Goal: Task Accomplishment & Management: Use online tool/utility

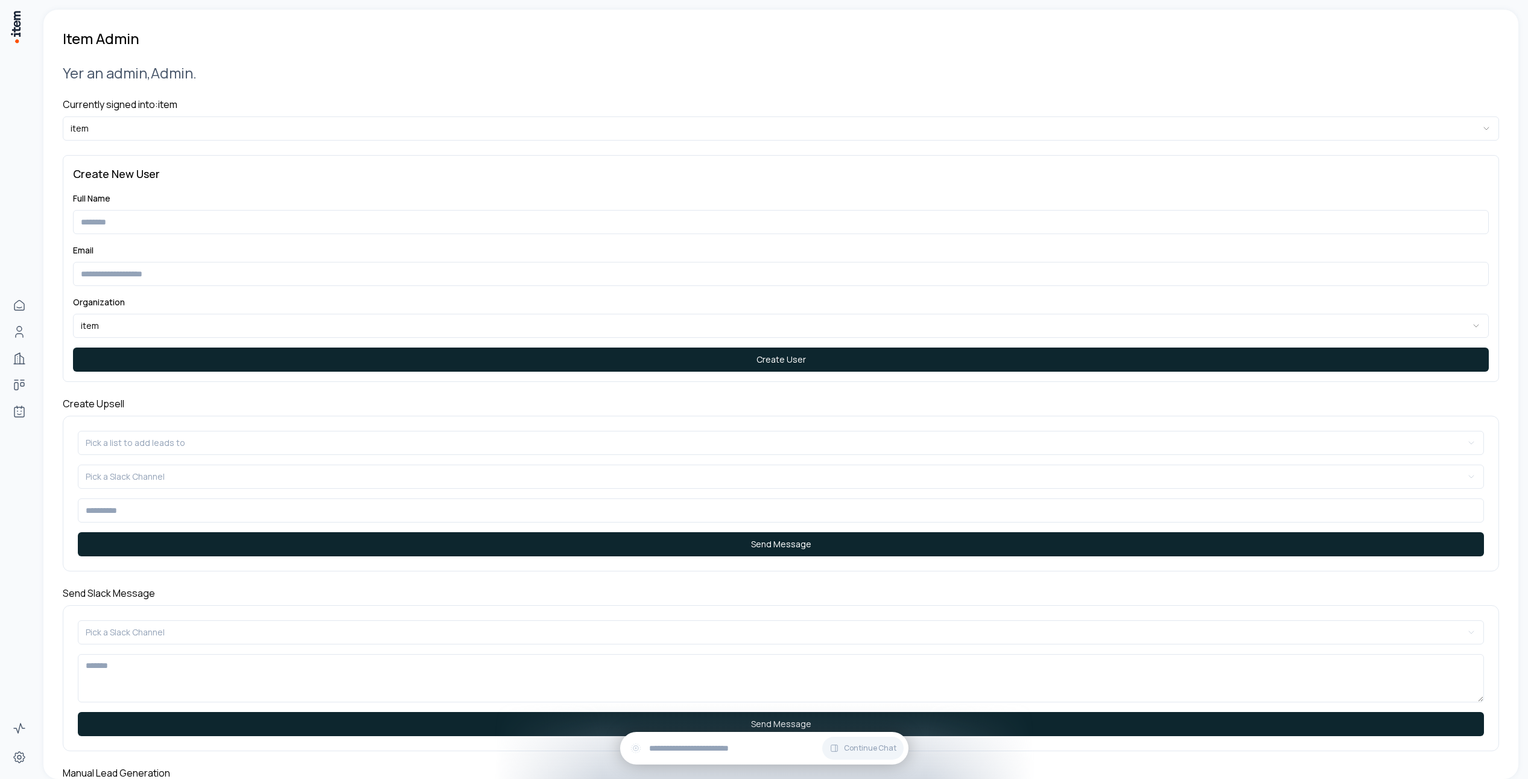
click at [180, 101] on h4 "Currently signed into: item" at bounding box center [781, 104] width 1436 height 14
click at [173, 121] on html "**********" at bounding box center [764, 389] width 1528 height 779
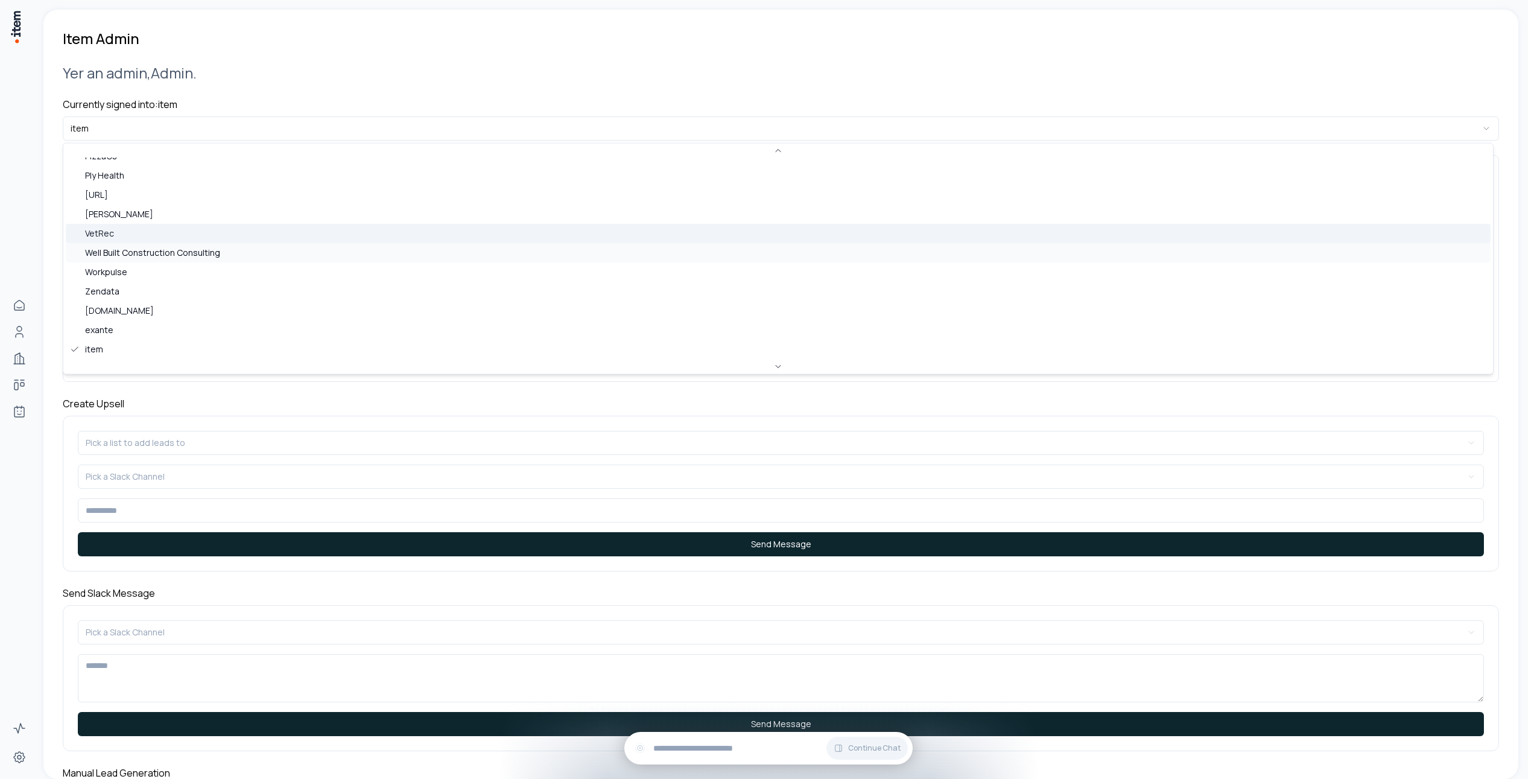
scroll to position [387, 0]
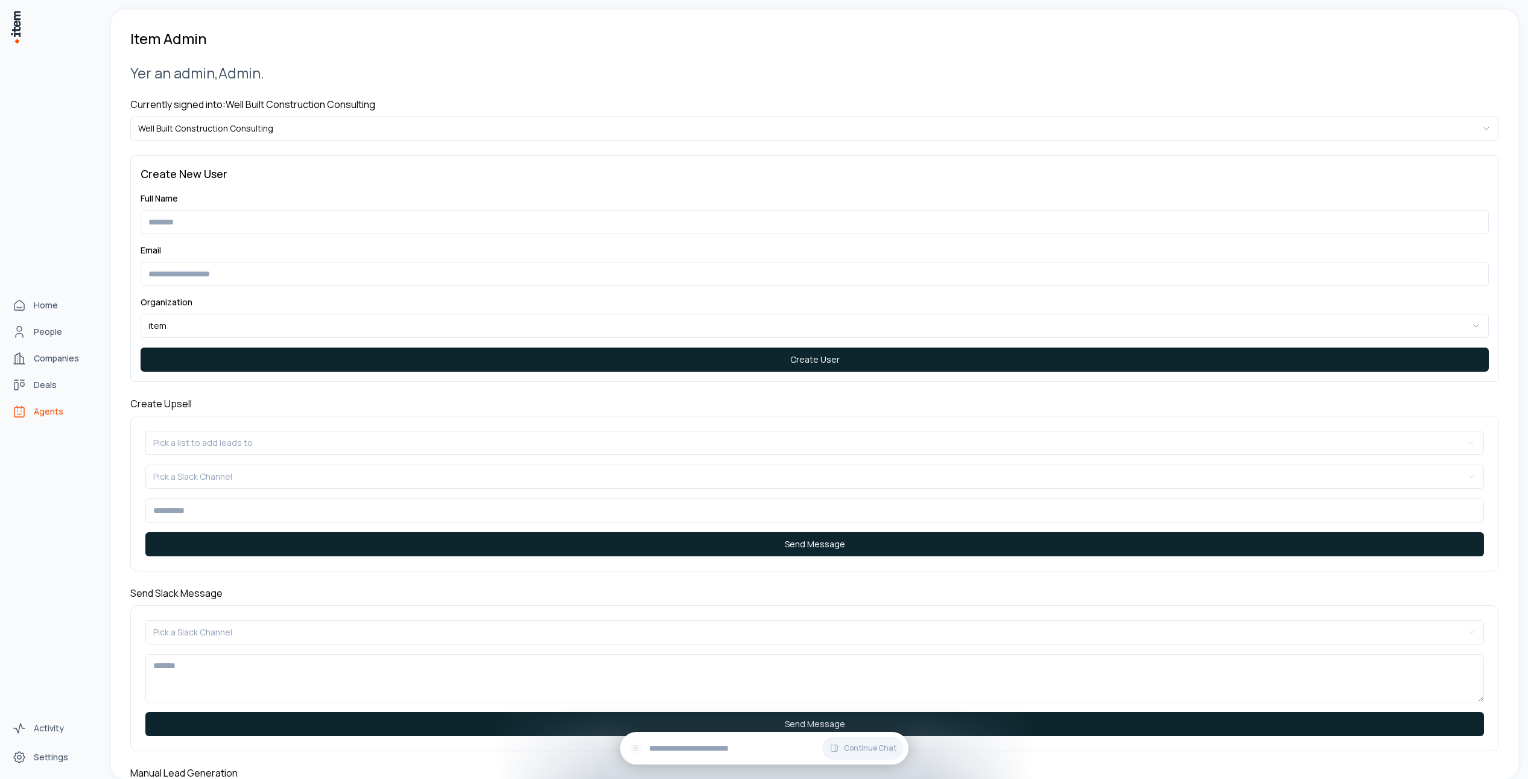
click at [14, 414] on icon "Agents" at bounding box center [19, 411] width 14 height 14
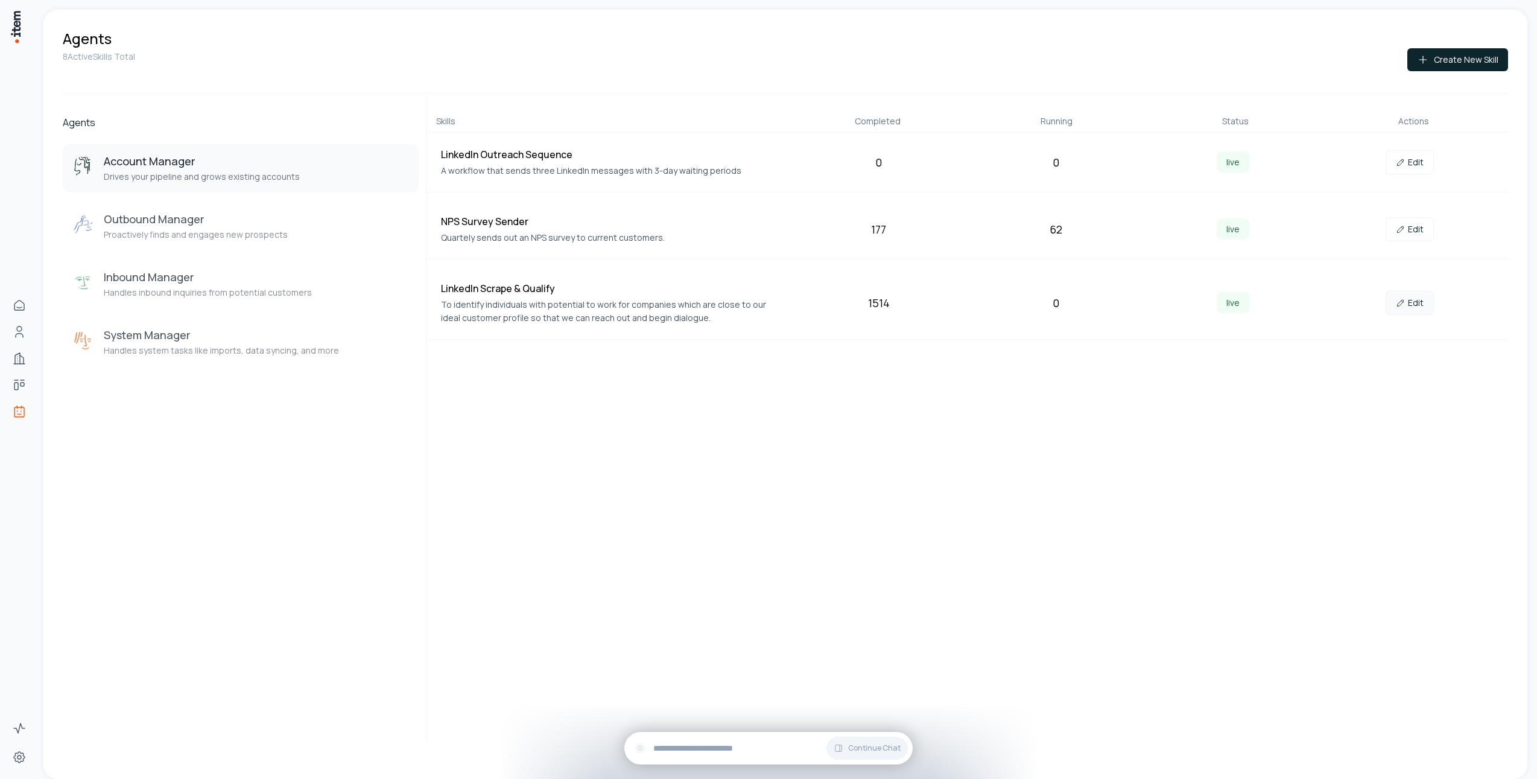
click at [1392, 303] on link "Edit" at bounding box center [1410, 303] width 48 height 24
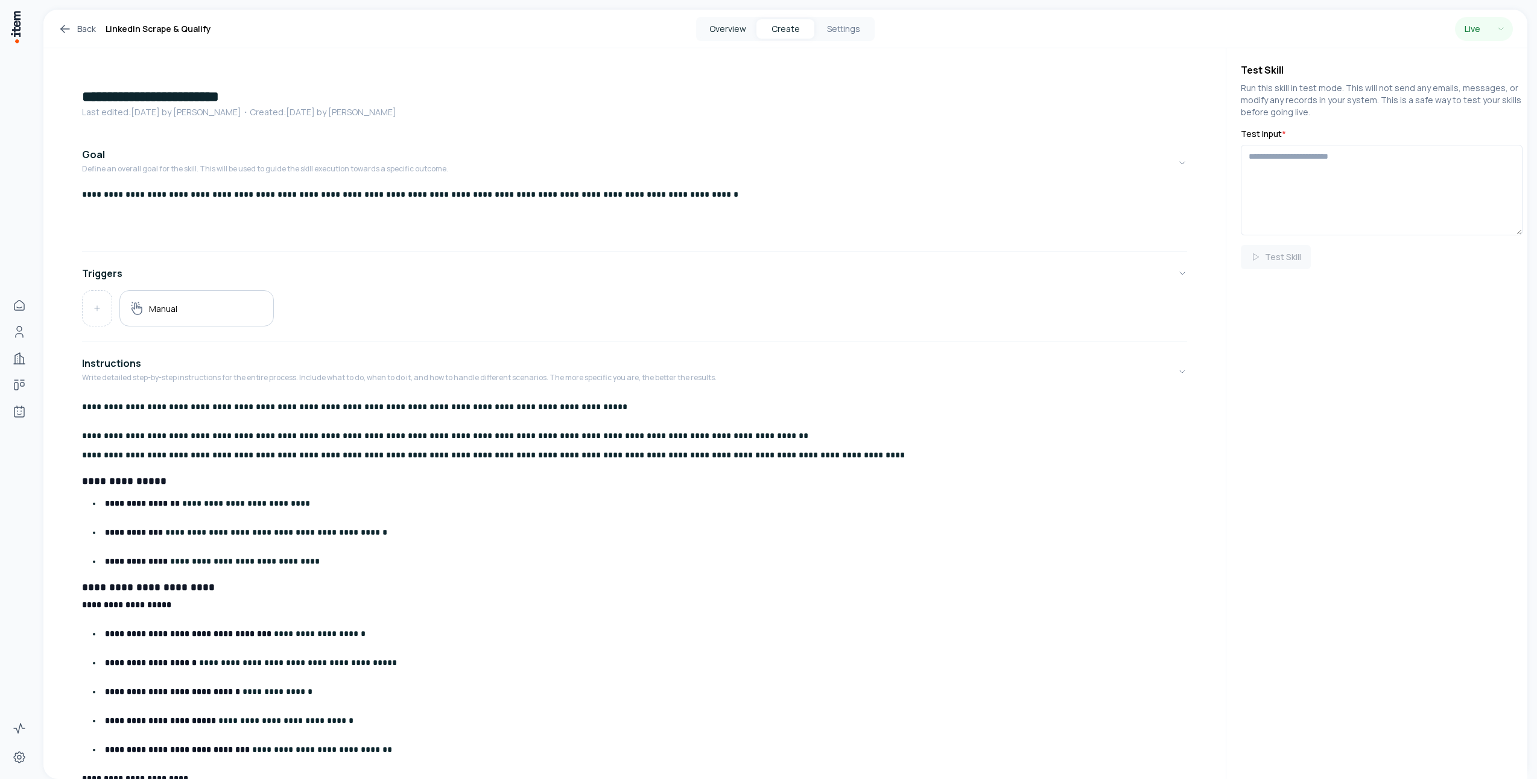
click at [746, 25] on button "Overview" at bounding box center [728, 28] width 58 height 19
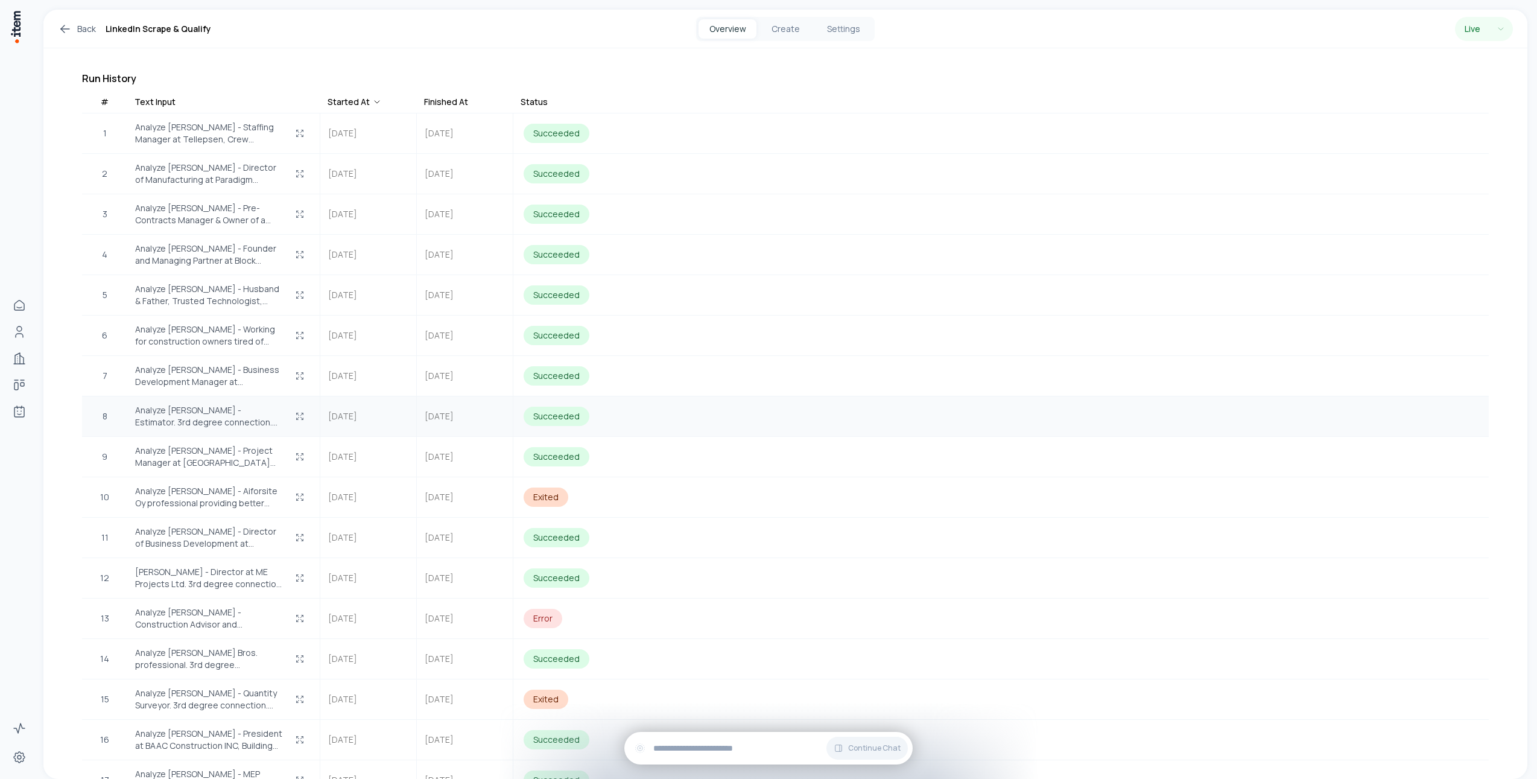
scroll to position [480, 0]
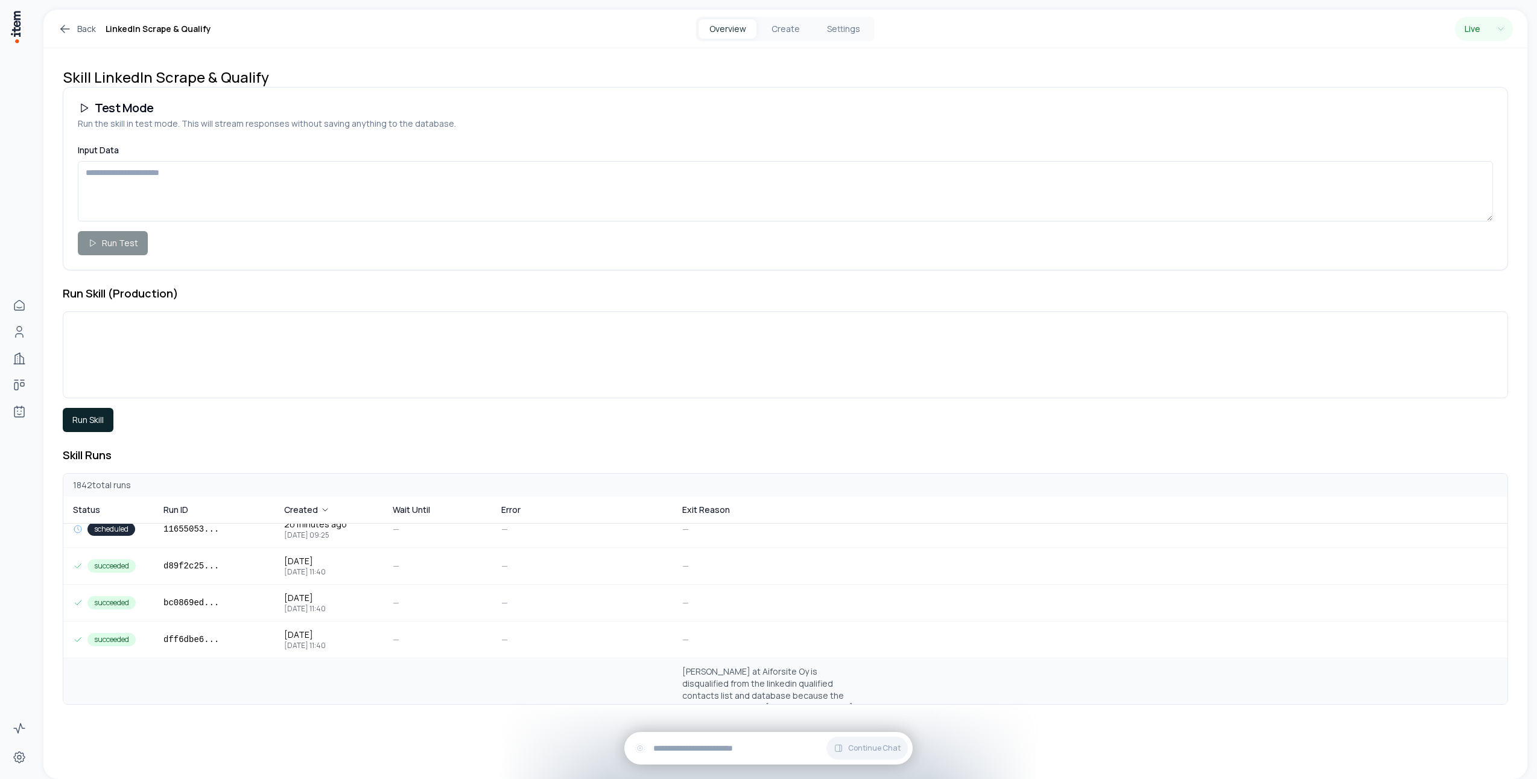
scroll to position [462, 0]
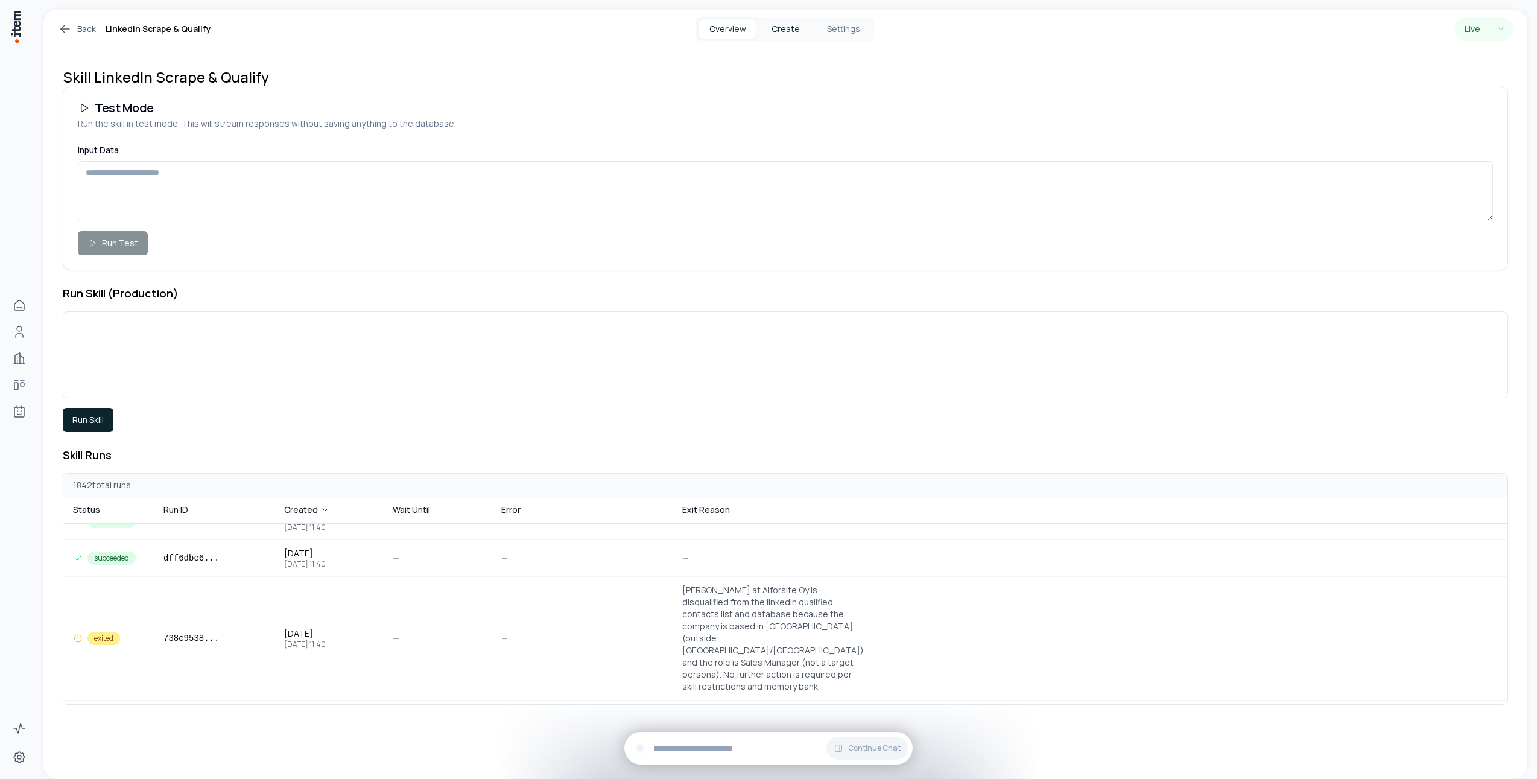
click at [781, 20] on button "Create" at bounding box center [785, 28] width 58 height 19
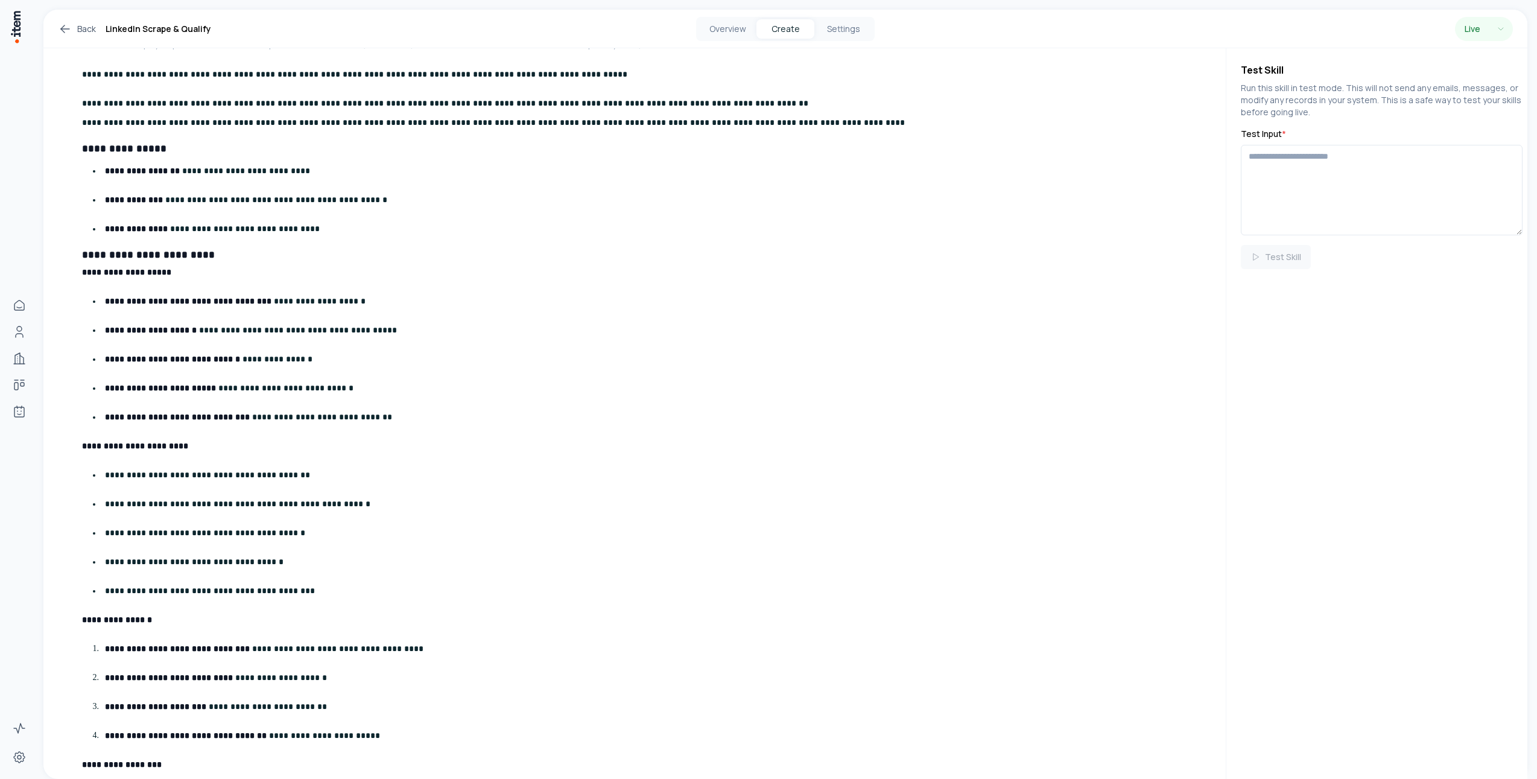
scroll to position [35, 0]
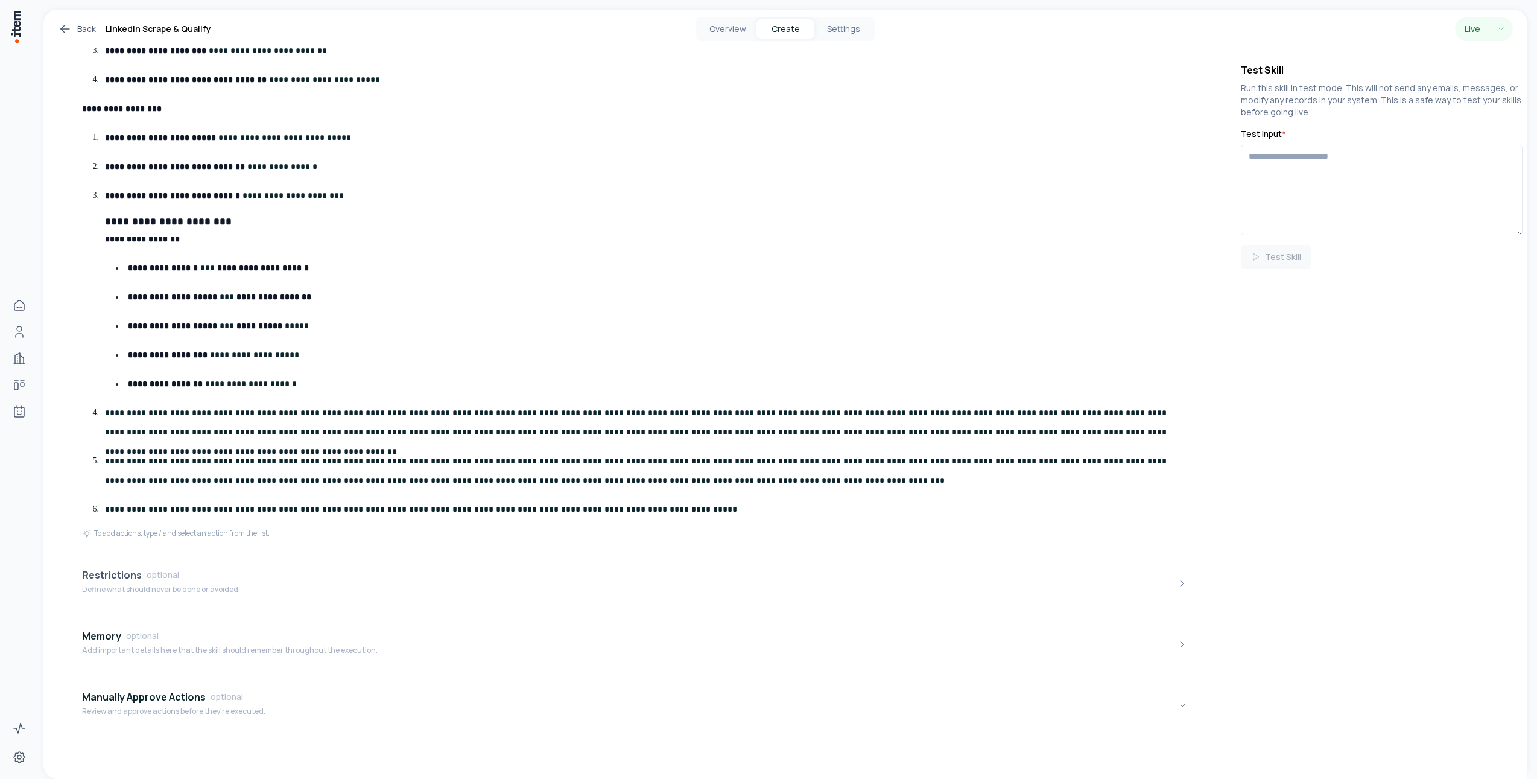
click at [236, 590] on button "Restrictions optional Define what should never be done or avoided." at bounding box center [634, 583] width 1105 height 51
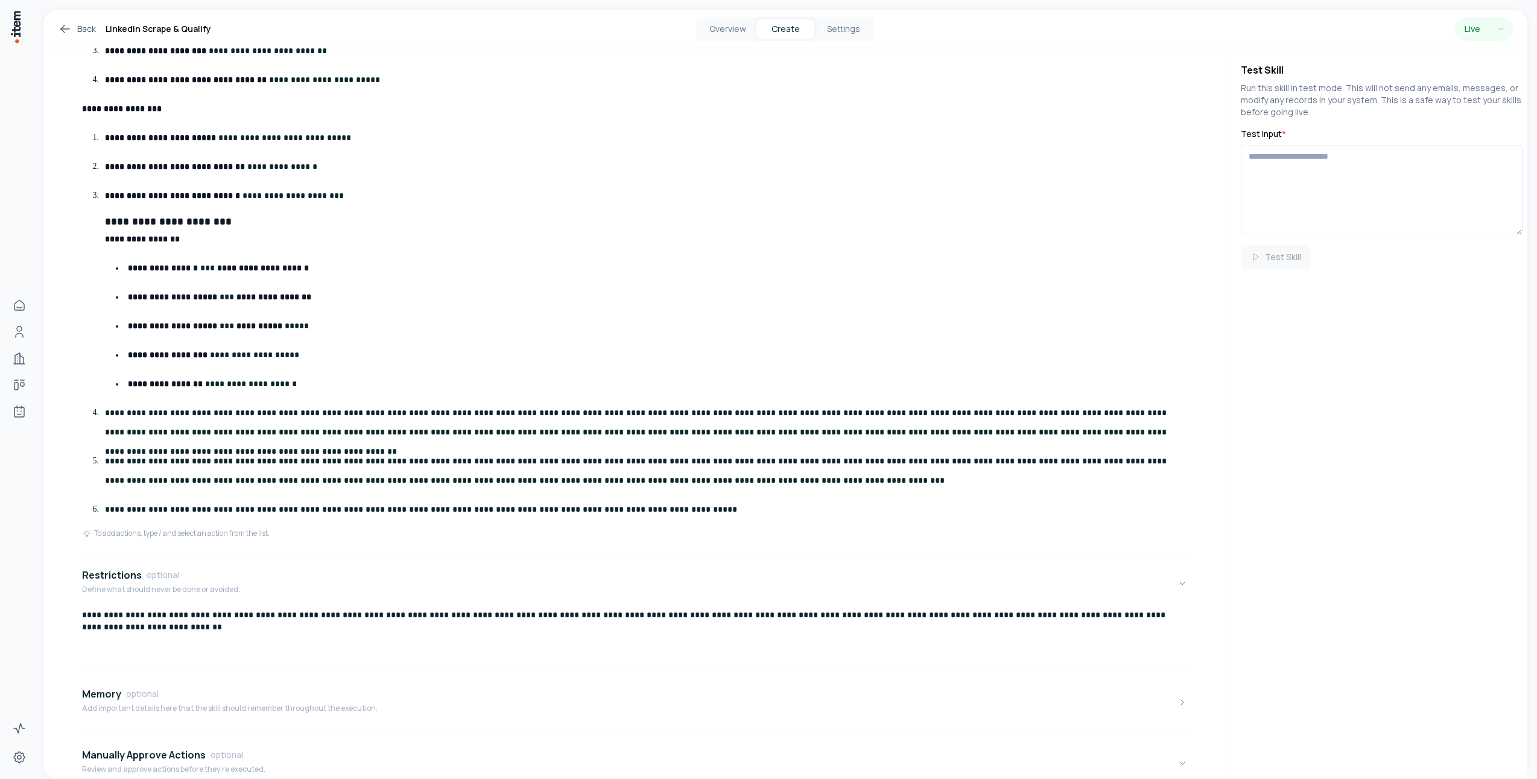
scroll to position [1046, 0]
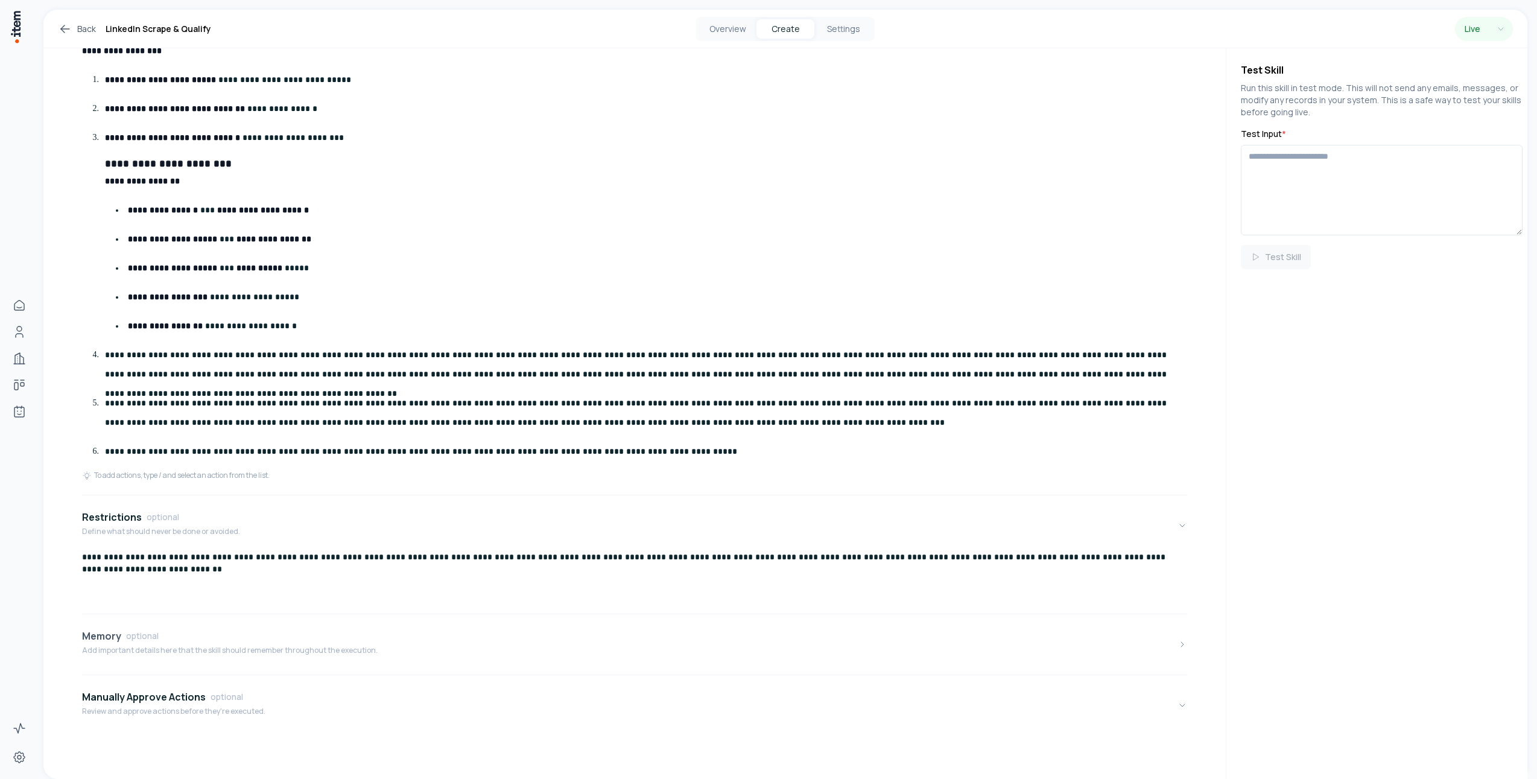
click at [238, 644] on div "Memory optional Add important details here that the skill should remember throu…" at bounding box center [230, 644] width 296 height 31
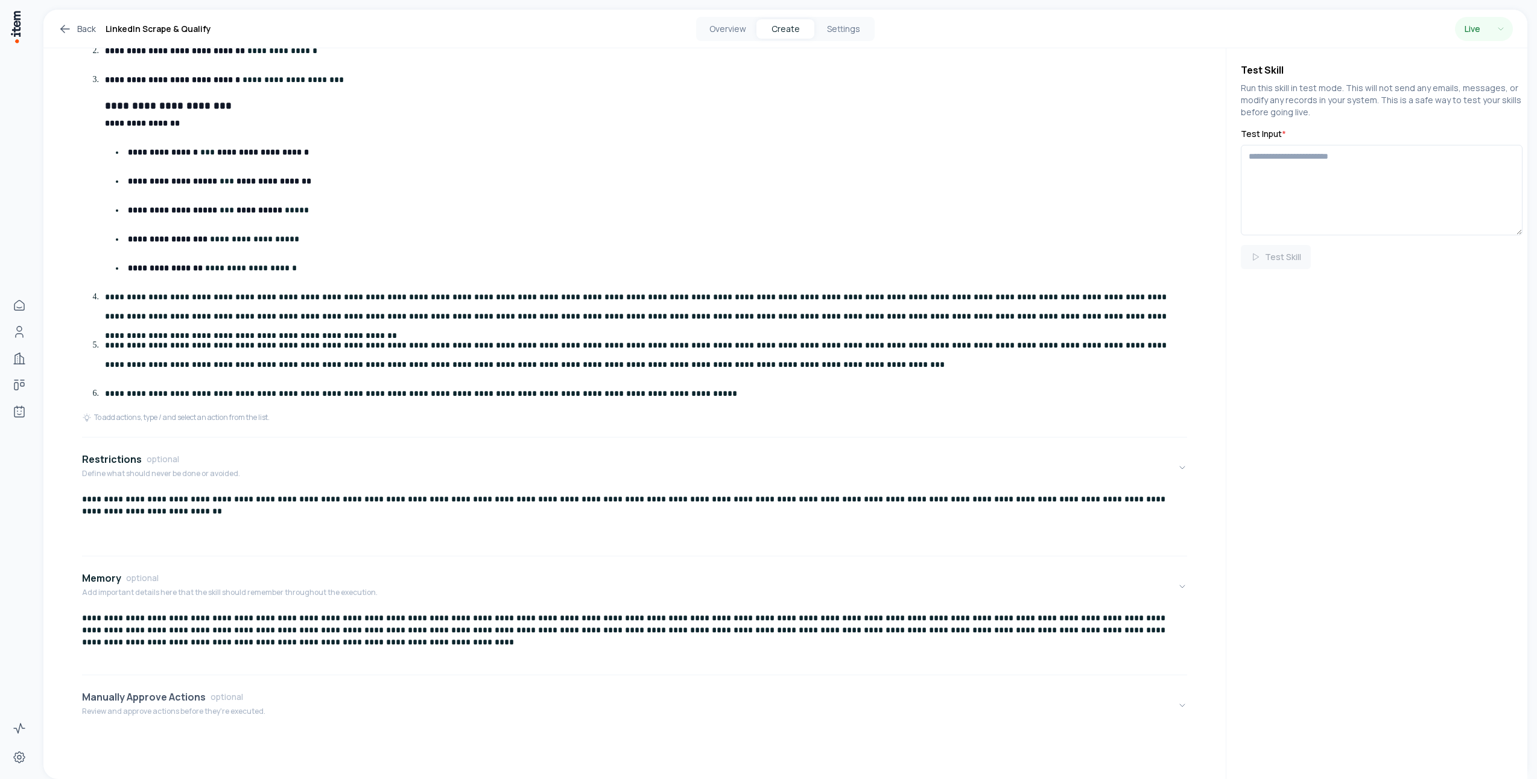
click at [163, 711] on p "Review and approve actions before they're executed." at bounding box center [173, 711] width 183 height 10
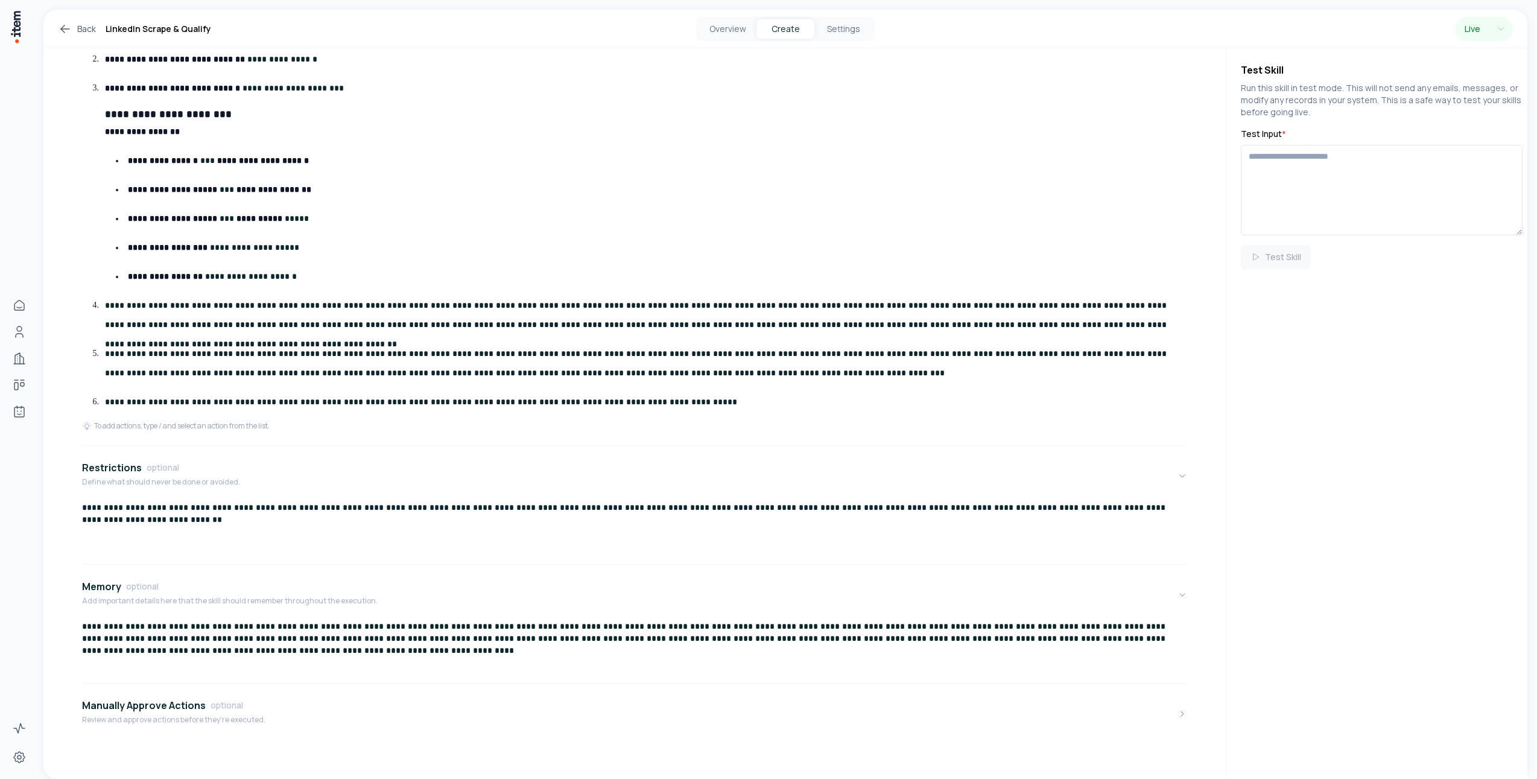
scroll to position [1094, 0]
click at [726, 28] on button "Overview" at bounding box center [728, 28] width 58 height 19
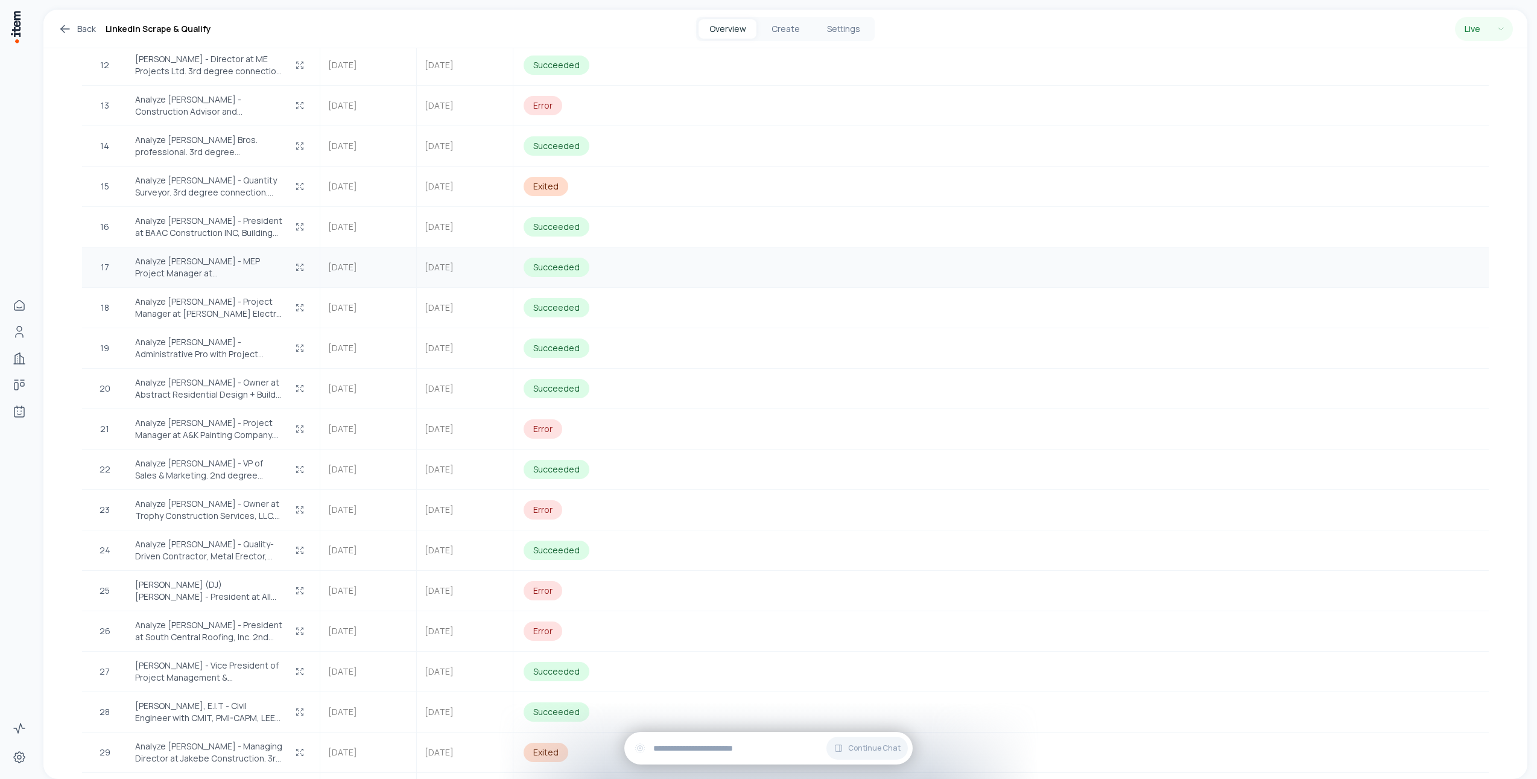
scroll to position [459, 0]
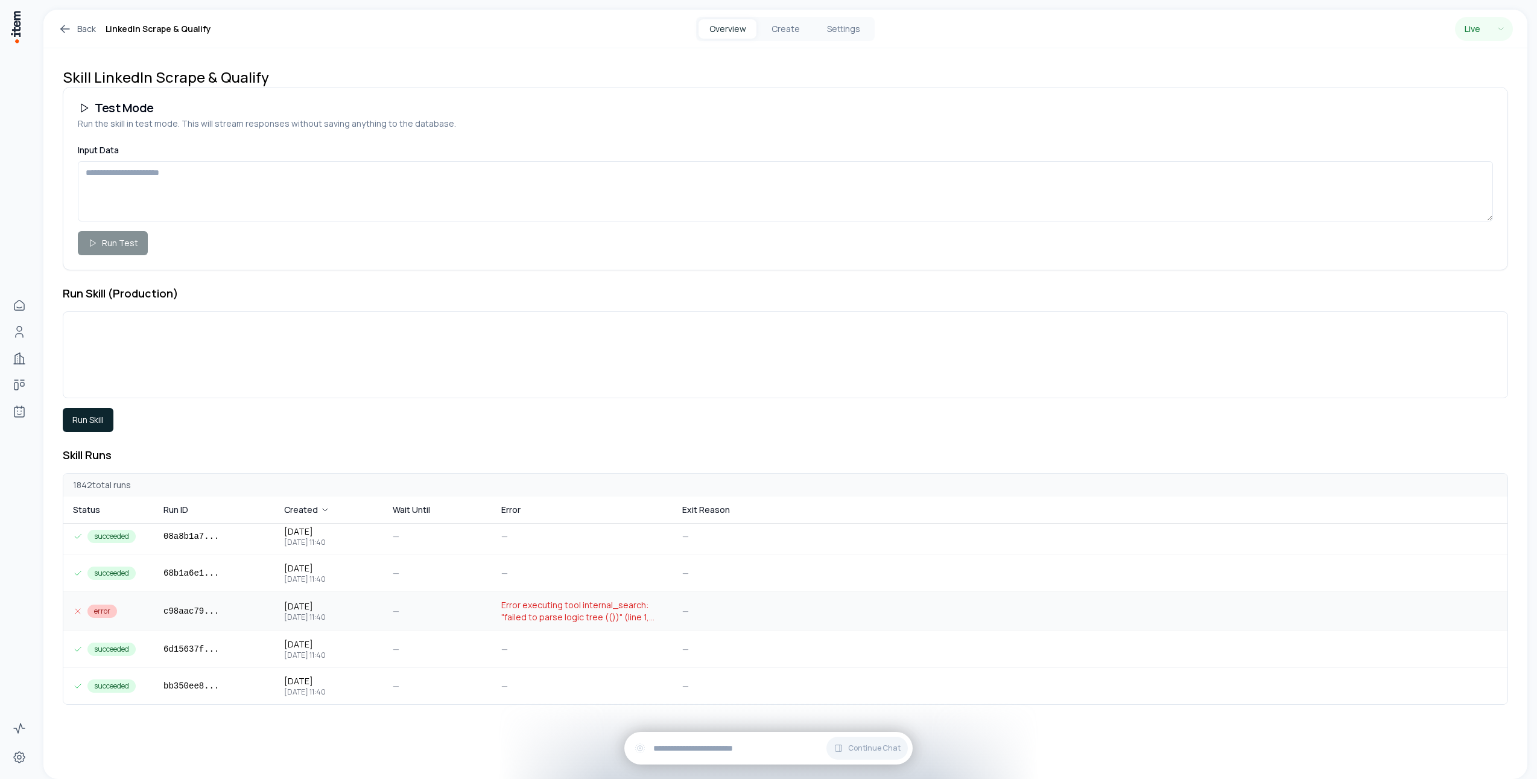
scroll to position [1143, 0]
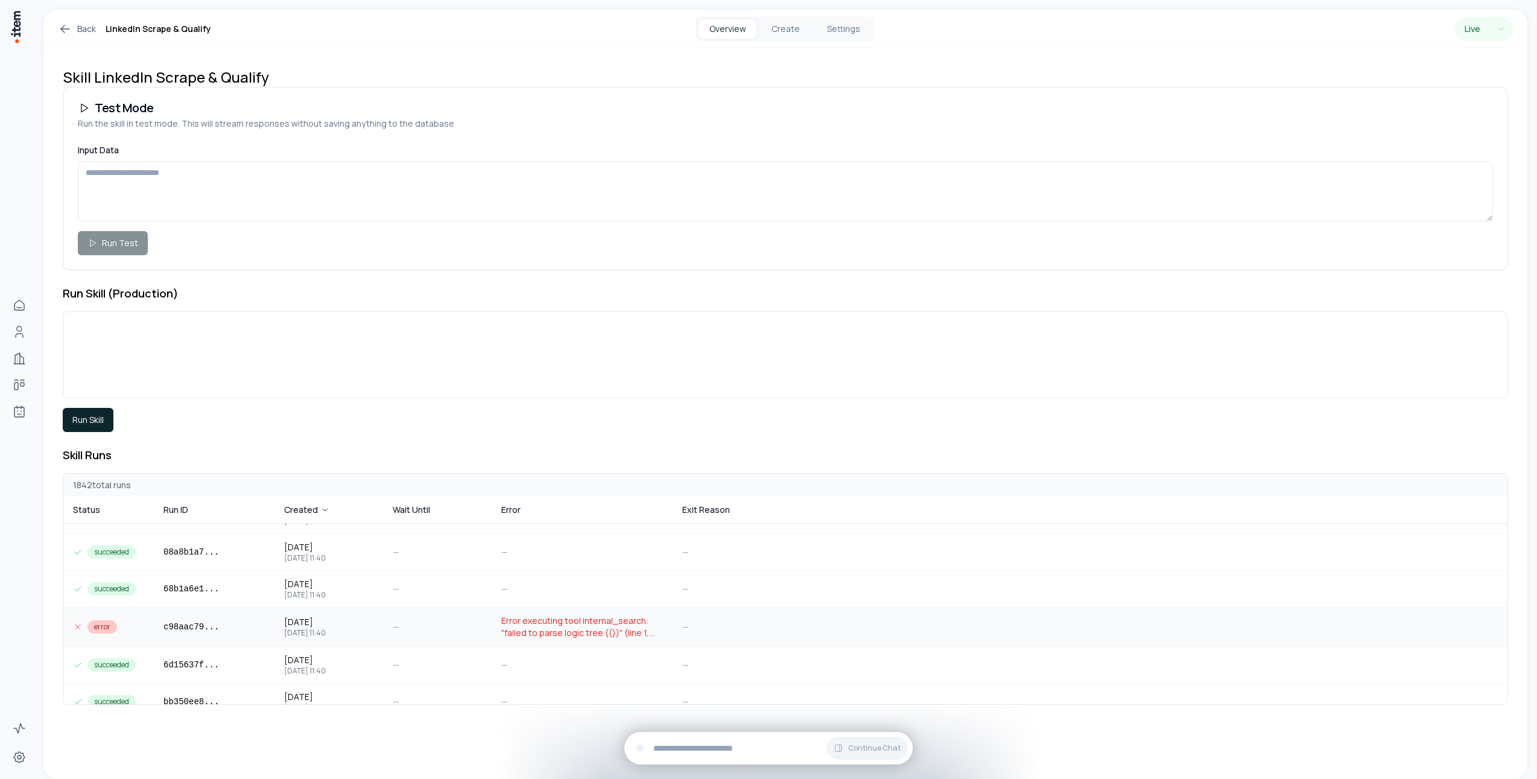
click at [600, 618] on span "Error executing tool internal_search: "failed to parse logic tree (())" (line 1…" at bounding box center [582, 627] width 162 height 24
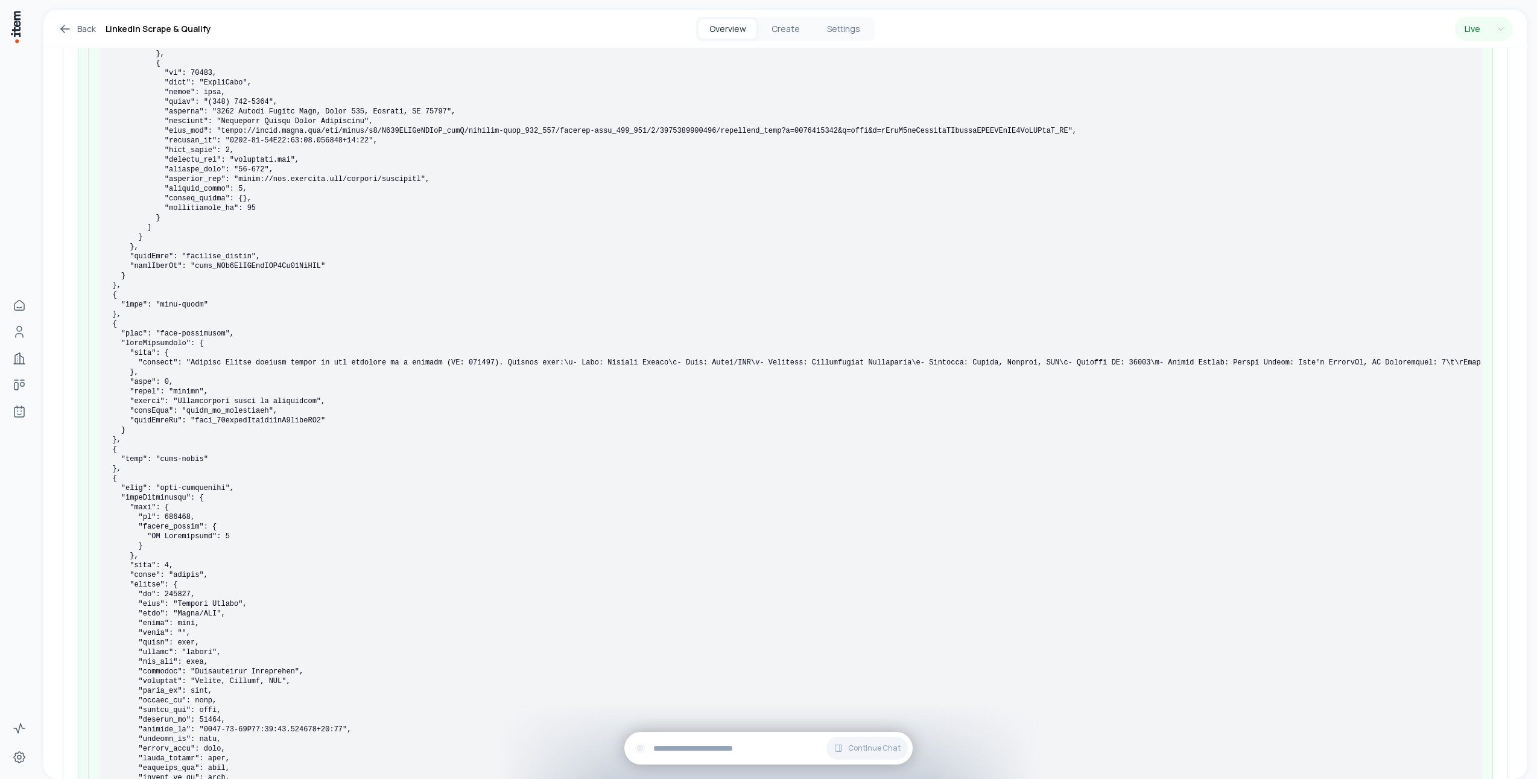
scroll to position [2758, 0]
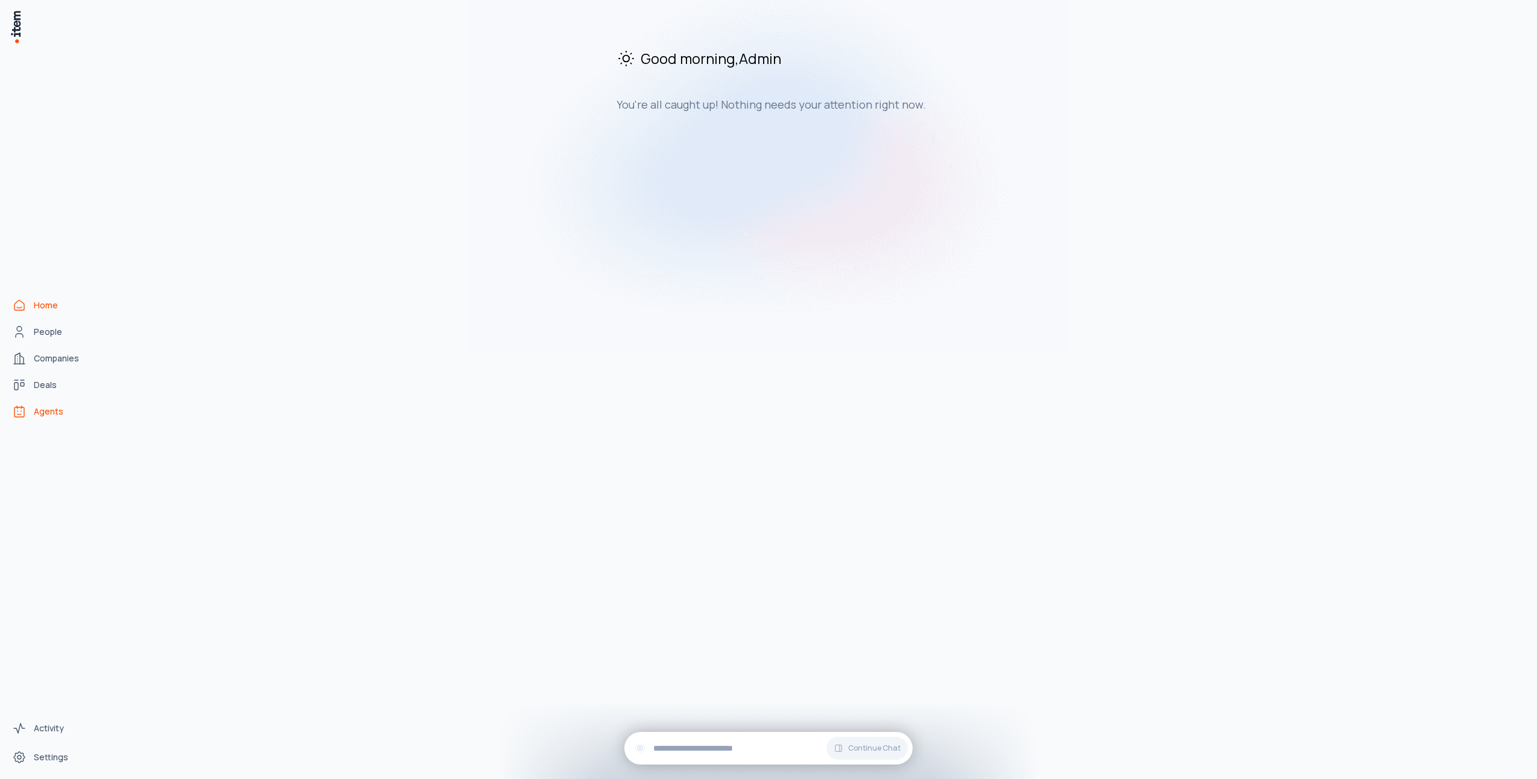
click at [46, 417] on link "Agents" at bounding box center [53, 411] width 92 height 24
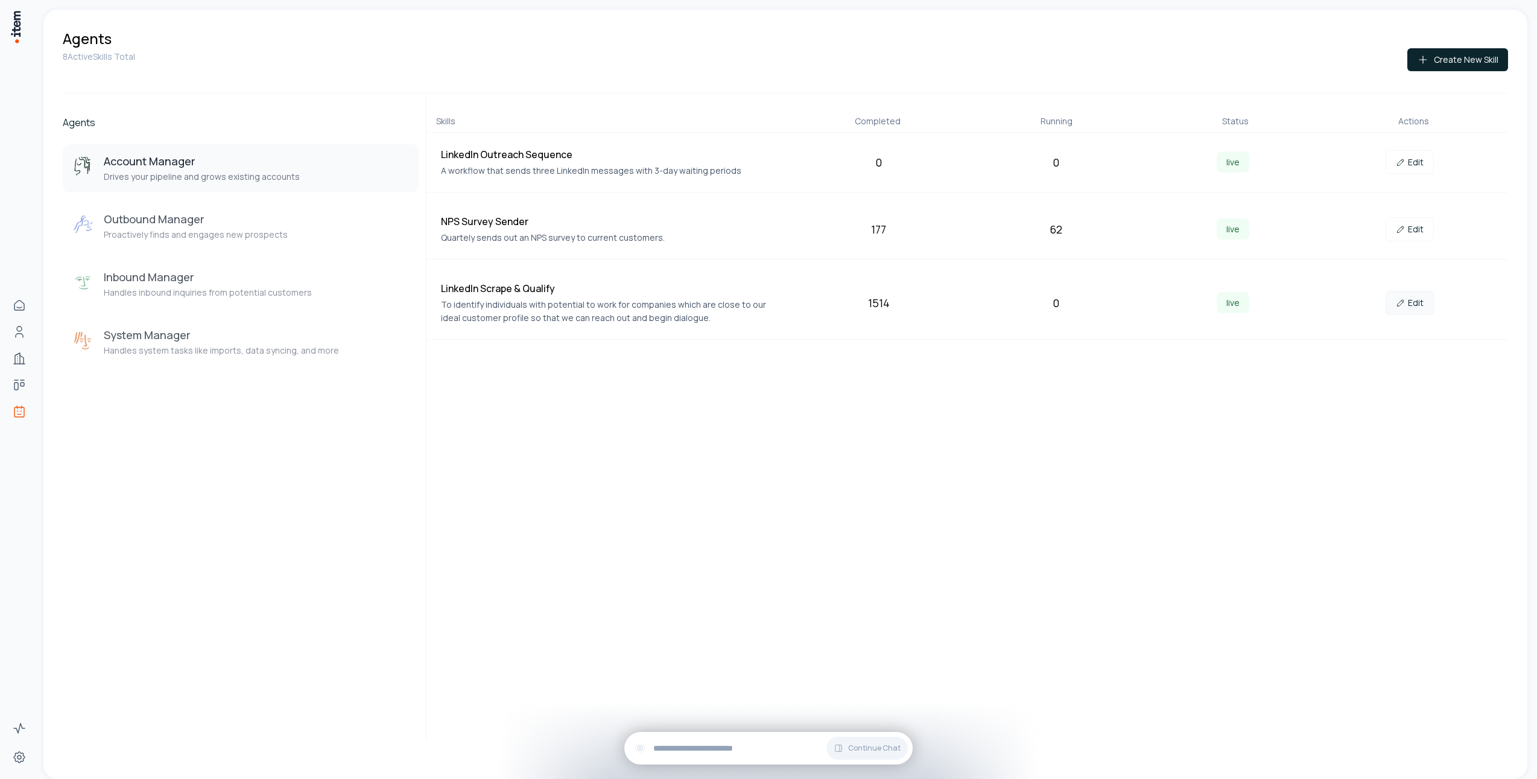
click at [1407, 302] on link "Edit" at bounding box center [1410, 303] width 48 height 24
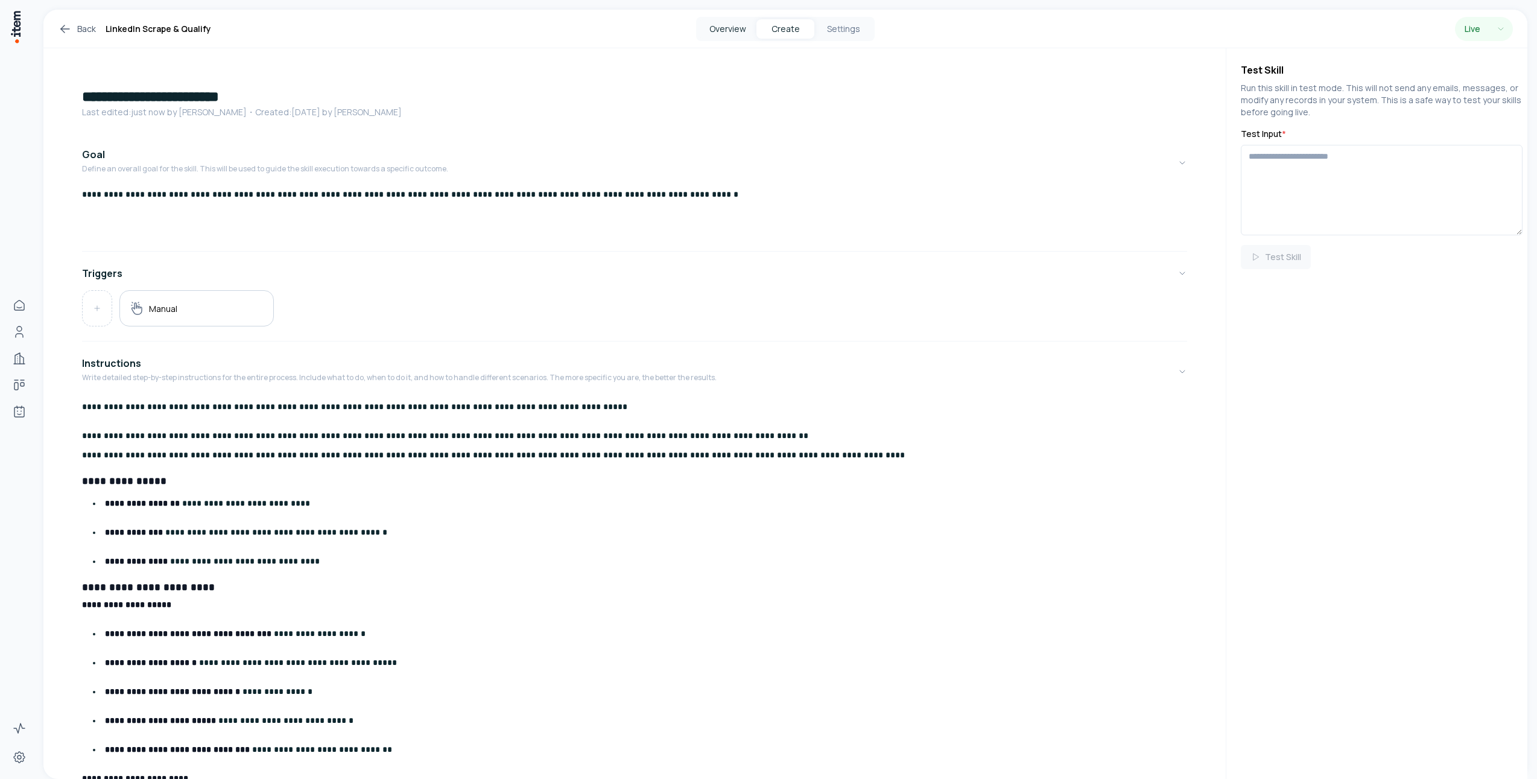
click at [719, 32] on button "Overview" at bounding box center [728, 28] width 58 height 19
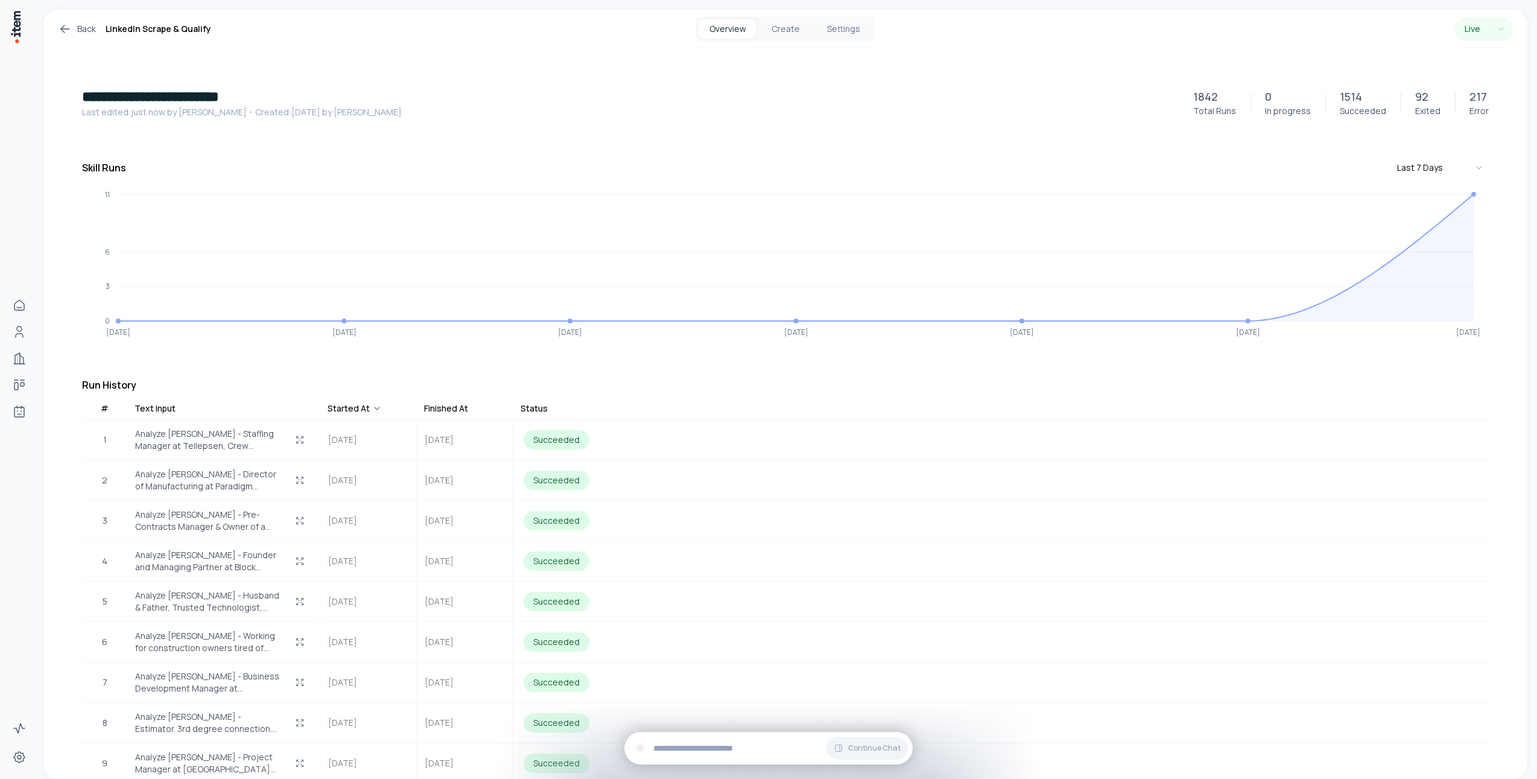
click at [301, 441] on icon "button" at bounding box center [301, 441] width 2 height 2
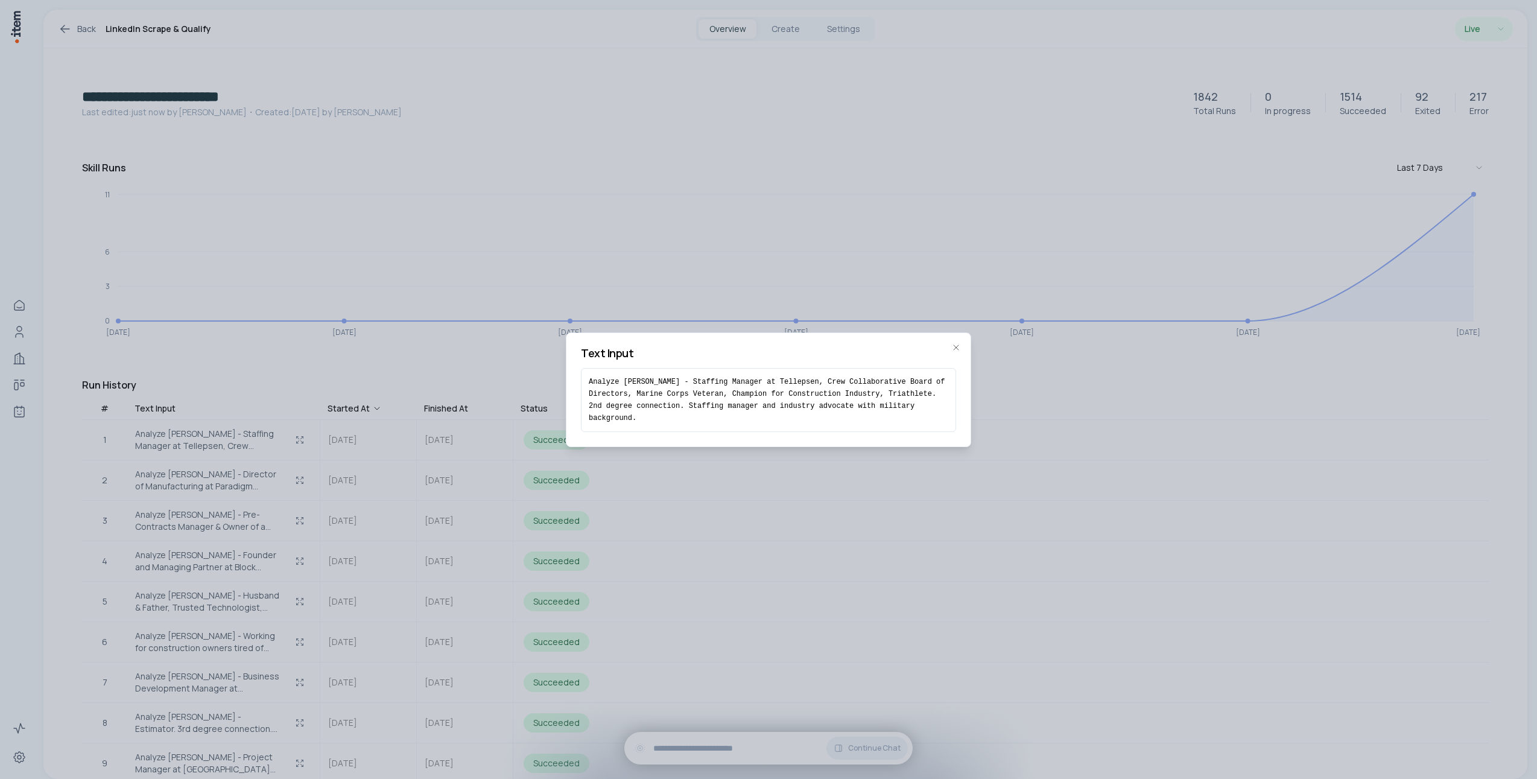
click at [284, 353] on div at bounding box center [768, 389] width 1537 height 779
click at [303, 439] on div at bounding box center [768, 389] width 1537 height 779
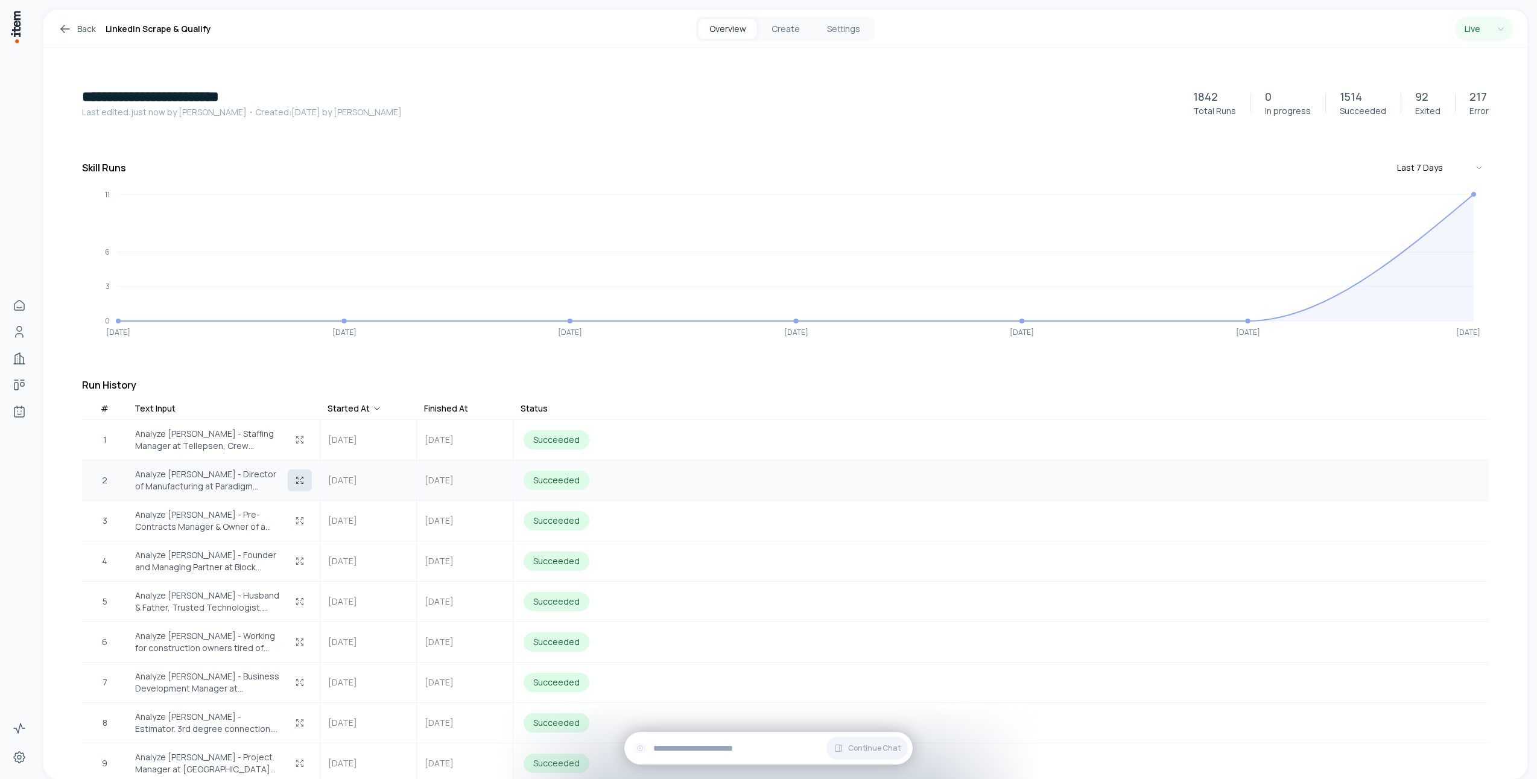
click at [303, 480] on icon "button" at bounding box center [300, 480] width 10 height 10
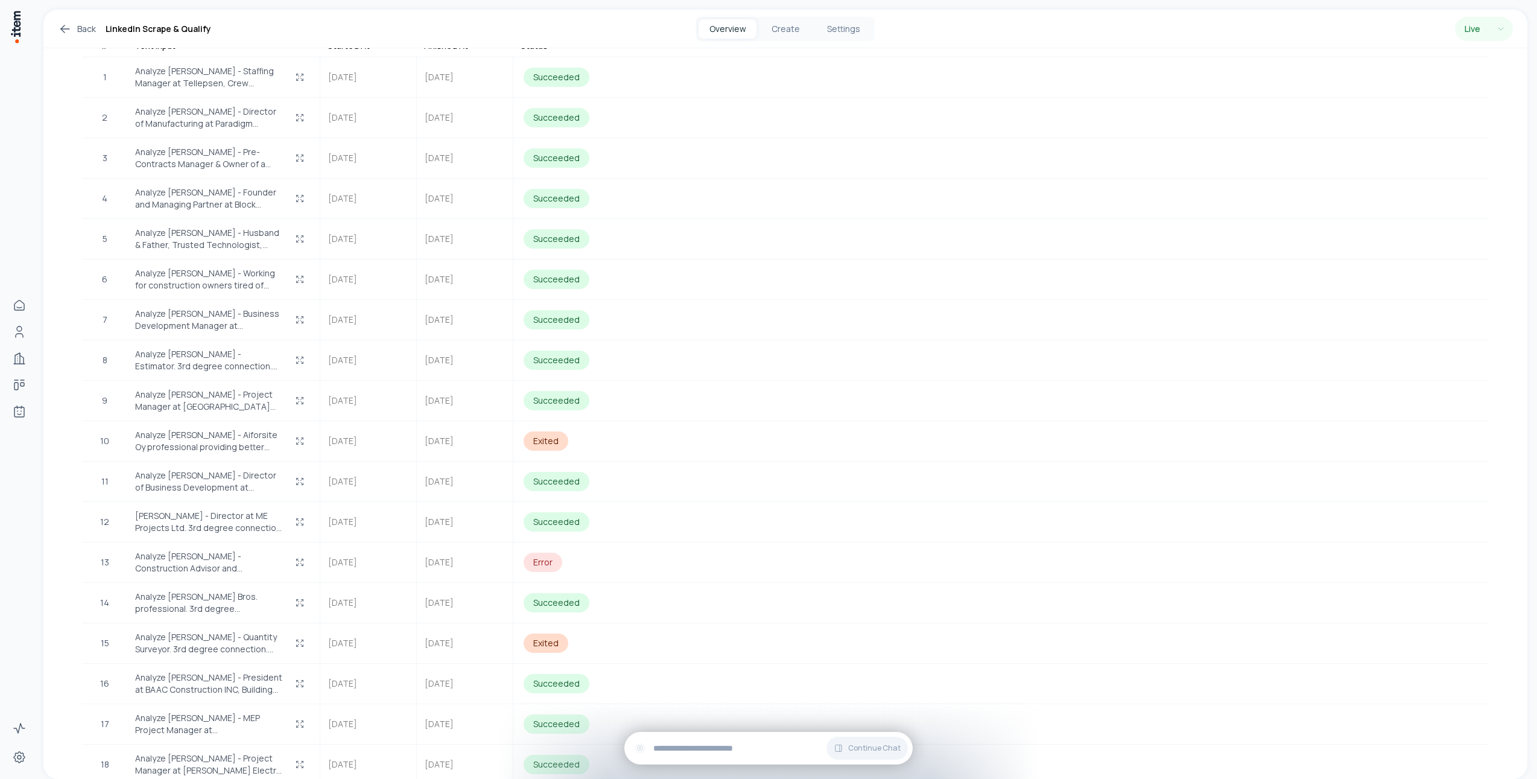
scroll to position [785, 0]
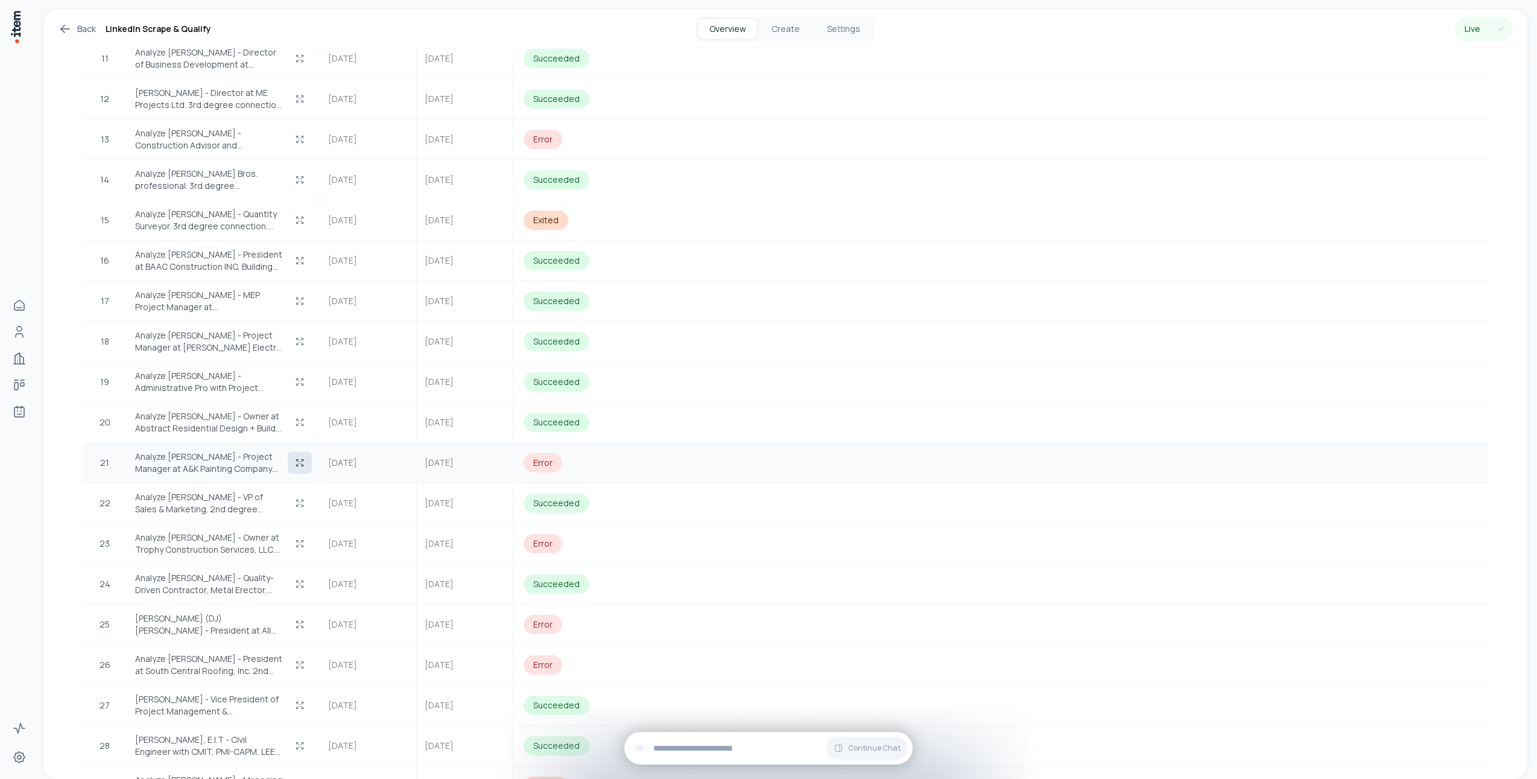
click at [294, 464] on button "button" at bounding box center [300, 463] width 24 height 22
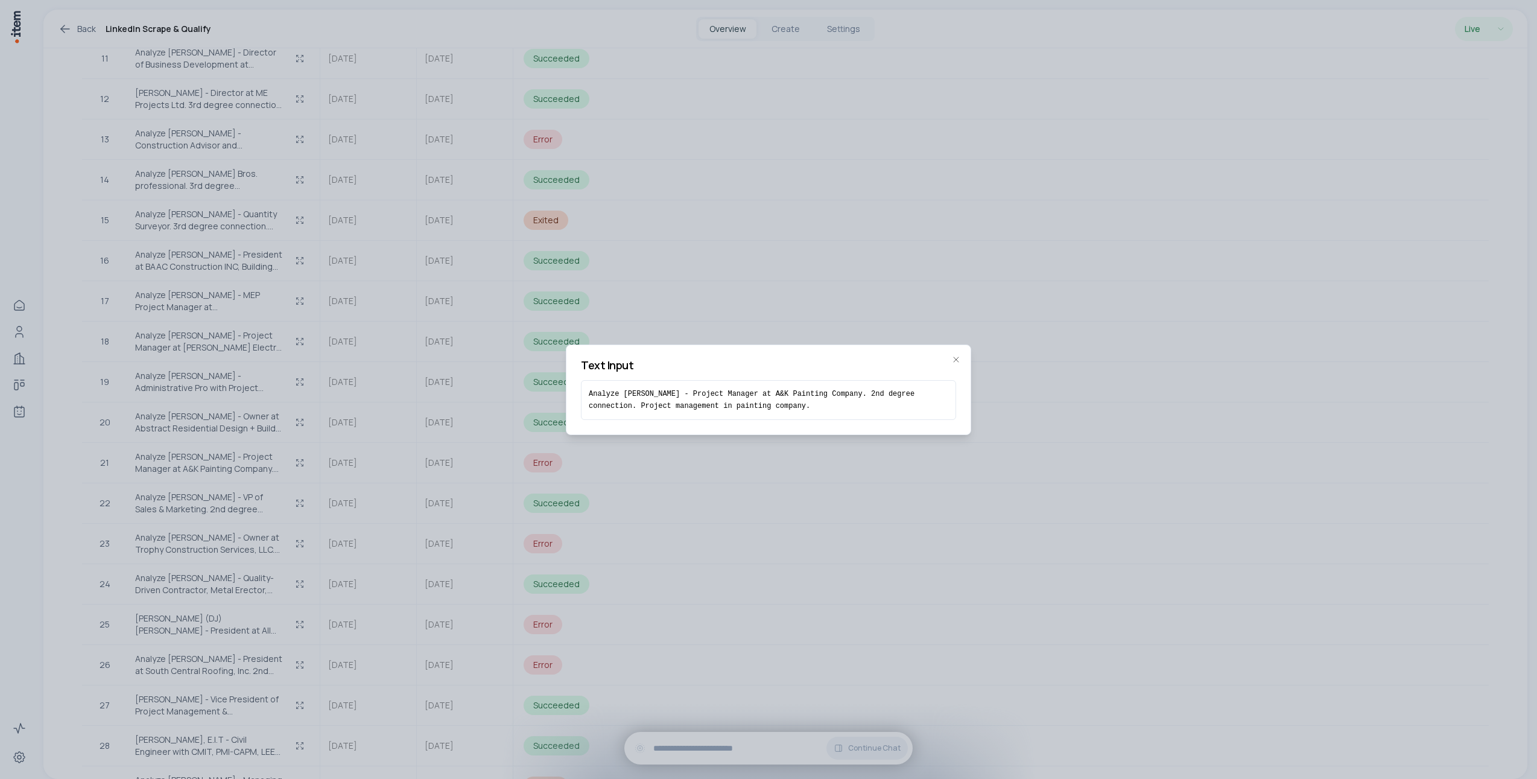
click at [745, 401] on pre "Analyze [PERSON_NAME] - Project Manager at A&K Painting Company. 2nd degree con…" at bounding box center [769, 400] width 360 height 24
copy div "Analyze [PERSON_NAME] - Project Manager at A&K Painting Company. 2nd degree con…"
click at [798, 69] on div at bounding box center [768, 389] width 1537 height 779
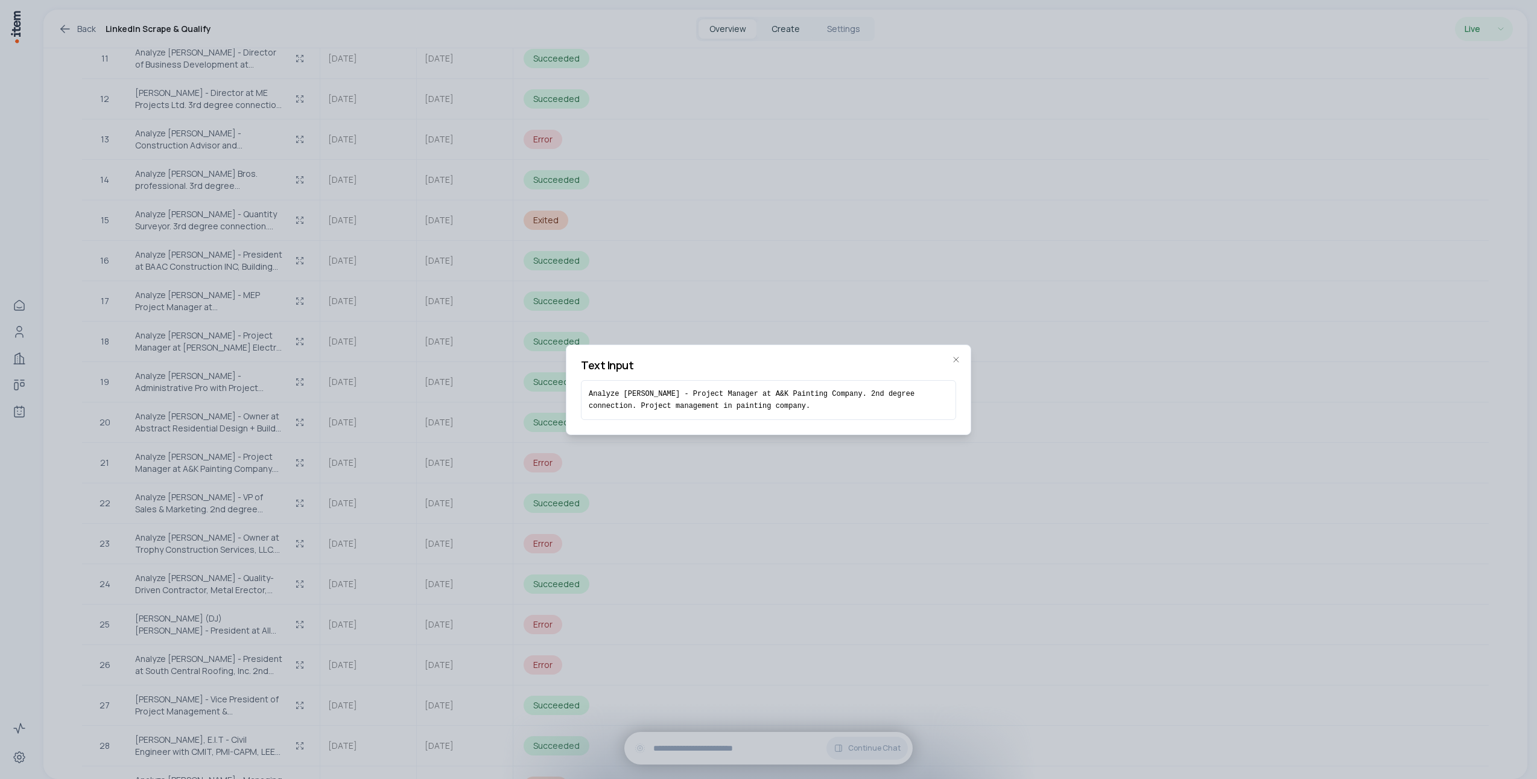
click at [794, 30] on button "Create" at bounding box center [785, 28] width 58 height 19
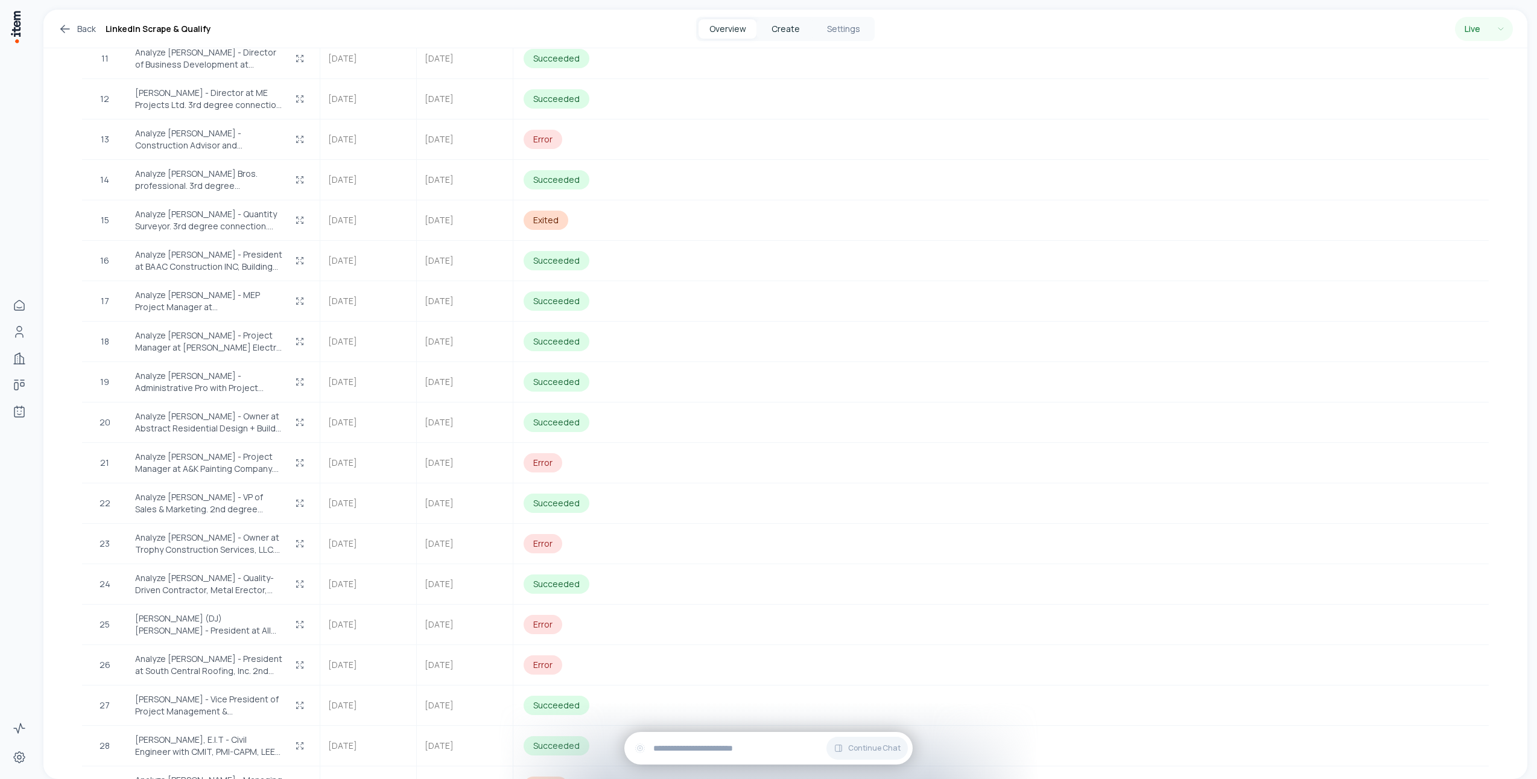
click at [789, 30] on button "Create" at bounding box center [785, 28] width 58 height 19
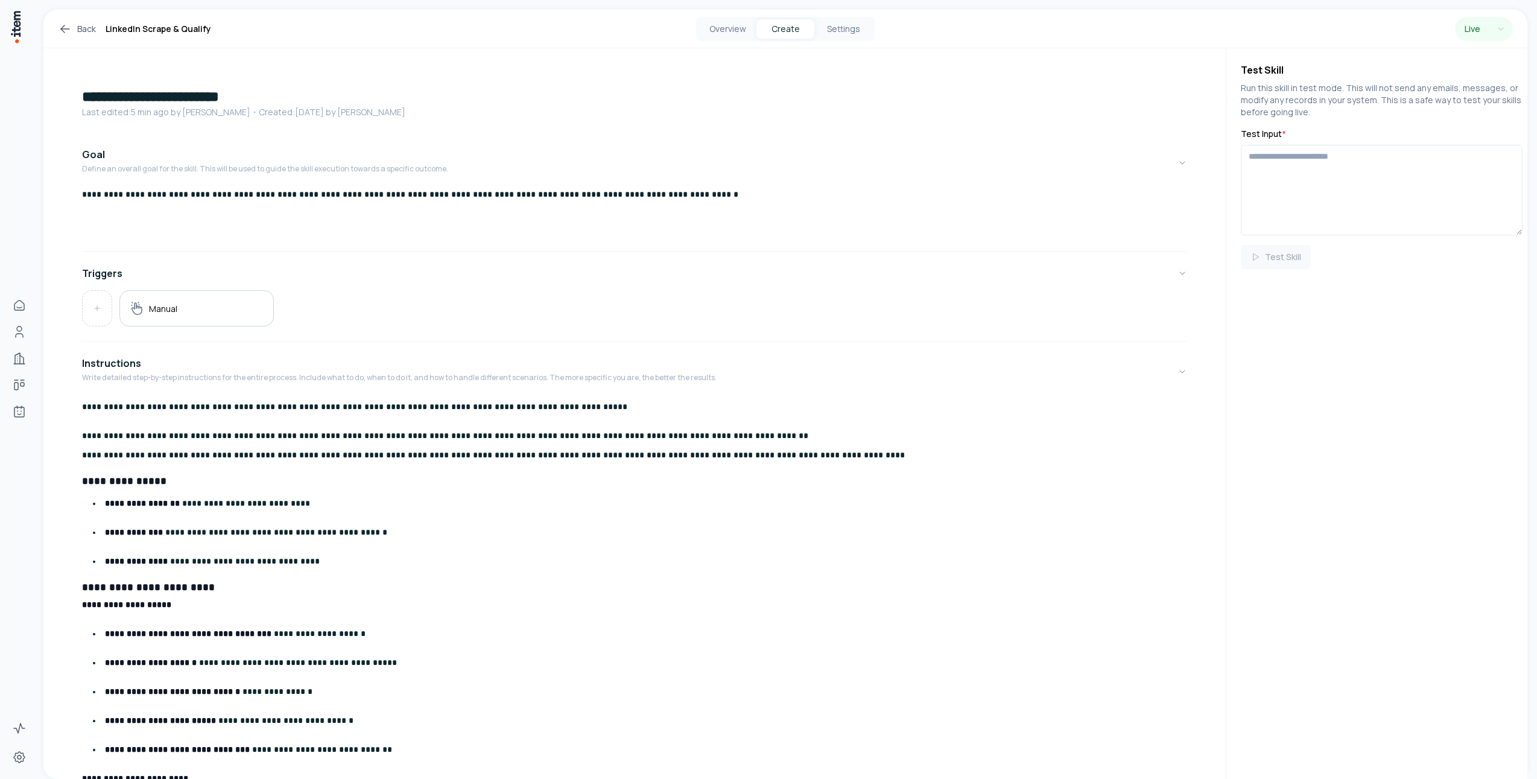
click at [321, 522] on ul "**********" at bounding box center [639, 531] width 1105 height 77
click at [340, 524] on p "**********" at bounding box center [644, 531] width 1078 height 19
